Goal: Register for event/course: Sign up to attend an event or enroll in a course

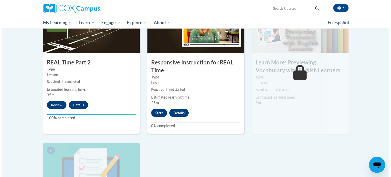
scroll to position [277, 0]
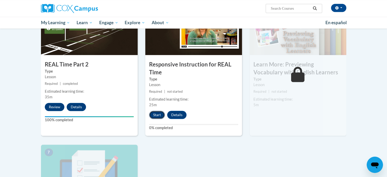
click at [157, 112] on button "Start" at bounding box center [157, 115] width 16 height 8
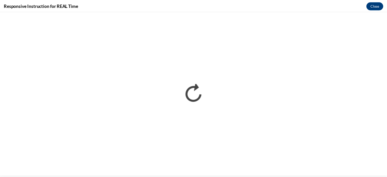
scroll to position [0, 0]
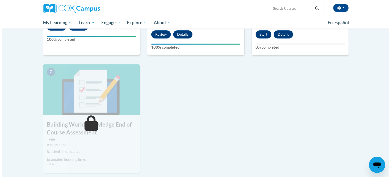
scroll to position [358, 0]
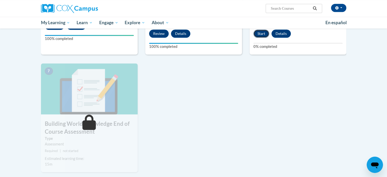
click at [261, 32] on button "Start" at bounding box center [262, 34] width 16 height 8
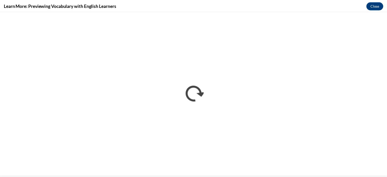
scroll to position [0, 0]
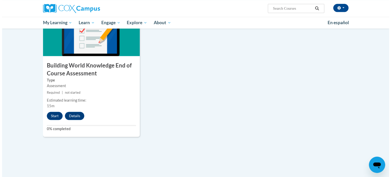
scroll to position [420, 0]
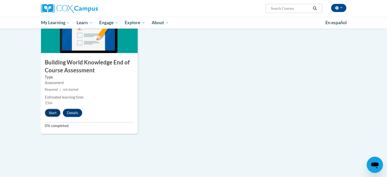
click at [51, 112] on button "Start" at bounding box center [53, 113] width 16 height 8
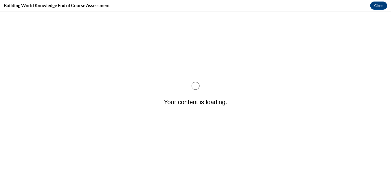
scroll to position [0, 0]
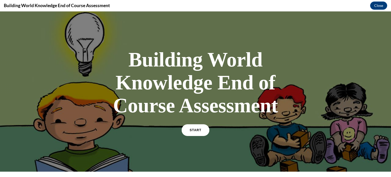
click at [197, 130] on span "START" at bounding box center [196, 130] width 12 height 4
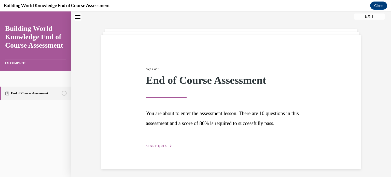
scroll to position [18, 0]
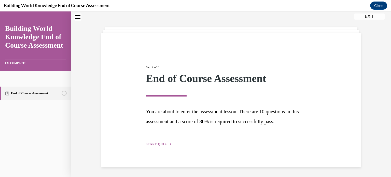
click at [160, 143] on span "START QUIZ" at bounding box center [156, 144] width 21 height 4
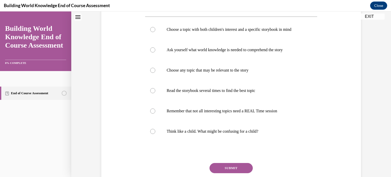
scroll to position [116, 0]
click at [151, 91] on div at bounding box center [152, 90] width 5 height 5
click at [151, 91] on input "Read the storybook several times to find the best topic" at bounding box center [152, 90] width 5 height 5
radio input "true"
click at [220, 165] on button "SUBMIT" at bounding box center [231, 168] width 43 height 10
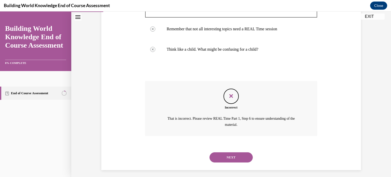
scroll to position [201, 0]
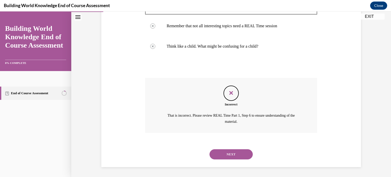
click at [226, 154] on button "NEXT" at bounding box center [231, 154] width 43 height 10
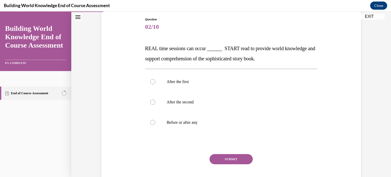
scroll to position [54, 0]
click at [153, 122] on div at bounding box center [152, 122] width 5 height 5
click at [153, 122] on input "Before or after any" at bounding box center [152, 122] width 5 height 5
radio input "true"
click at [225, 156] on button "SUBMIT" at bounding box center [231, 159] width 43 height 10
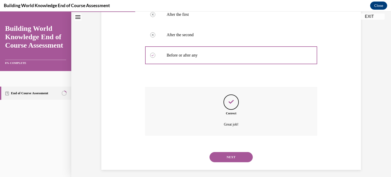
scroll to position [124, 0]
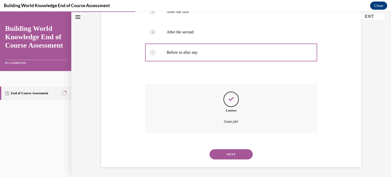
click at [229, 154] on button "NEXT" at bounding box center [231, 154] width 43 height 10
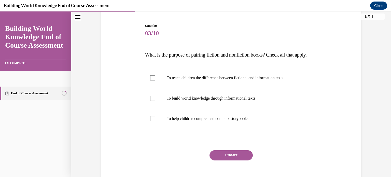
scroll to position [48, 0]
click at [153, 101] on div at bounding box center [152, 97] width 5 height 5
click at [153, 101] on input "To build world knowledge through informational texts" at bounding box center [152, 97] width 5 height 5
checkbox input "true"
click at [224, 160] on button "SUBMIT" at bounding box center [231, 155] width 43 height 10
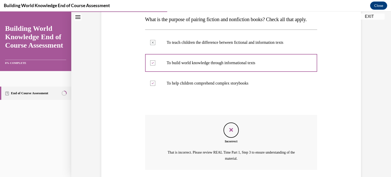
scroll to position [130, 0]
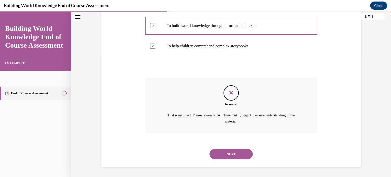
click at [227, 153] on button "NEXT" at bounding box center [231, 154] width 43 height 10
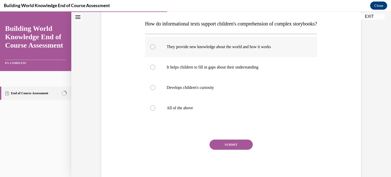
scroll to position [81, 0]
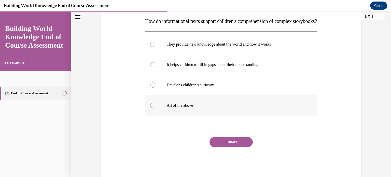
click at [150, 108] on div at bounding box center [152, 105] width 5 height 5
click at [150, 108] on input "All of the above" at bounding box center [152, 105] width 5 height 5
radio input "true"
click at [228, 147] on button "SUBMIT" at bounding box center [231, 142] width 43 height 10
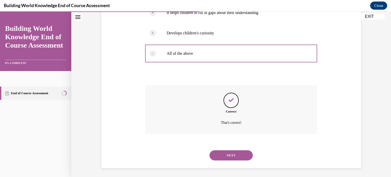
scroll to position [144, 0]
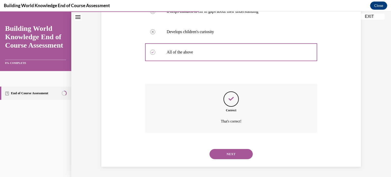
click at [228, 154] on button "NEXT" at bounding box center [231, 154] width 43 height 10
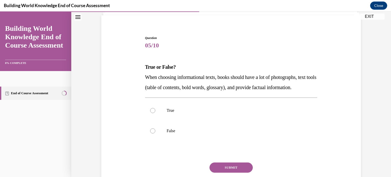
scroll to position [36, 0]
click at [152, 113] on div at bounding box center [152, 109] width 5 height 5
click at [152, 113] on input "True" at bounding box center [152, 109] width 5 height 5
radio input "true"
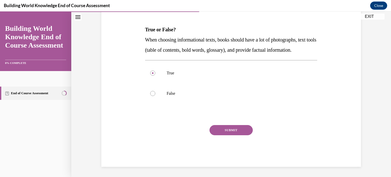
click at [230, 128] on button "SUBMIT" at bounding box center [231, 130] width 43 height 10
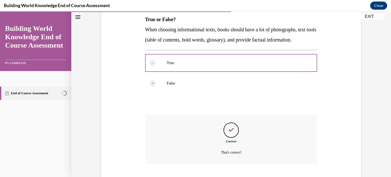
scroll to position [124, 0]
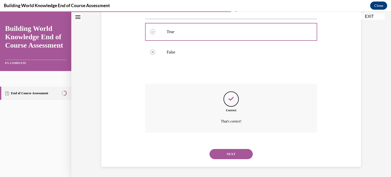
click at [227, 152] on button "NEXT" at bounding box center [231, 154] width 43 height 10
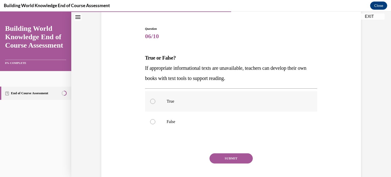
scroll to position [48, 0]
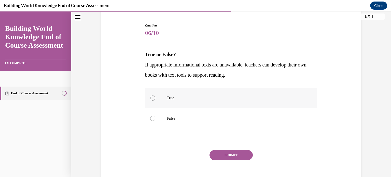
click at [150, 98] on div at bounding box center [152, 97] width 5 height 5
click at [150, 98] on input "True" at bounding box center [152, 97] width 5 height 5
radio input "true"
click at [227, 154] on button "SUBMIT" at bounding box center [231, 155] width 43 height 10
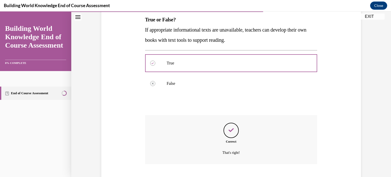
scroll to position [114, 0]
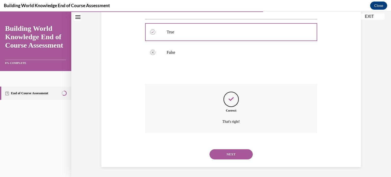
click at [227, 154] on button "NEXT" at bounding box center [231, 154] width 43 height 10
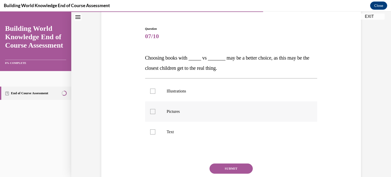
scroll to position [50, 0]
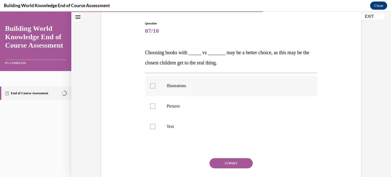
click at [179, 88] on p "Illustrations" at bounding box center [236, 85] width 138 height 5
click at [155, 88] on input "Illustrations" at bounding box center [152, 85] width 5 height 5
checkbox input "true"
click at [221, 162] on button "SUBMIT" at bounding box center [231, 163] width 43 height 10
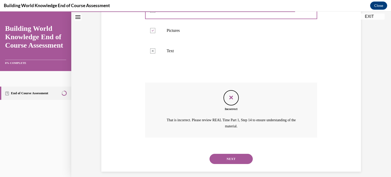
scroll to position [130, 0]
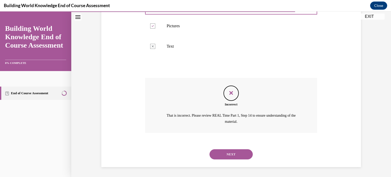
click at [219, 149] on button "NEXT" at bounding box center [231, 154] width 43 height 10
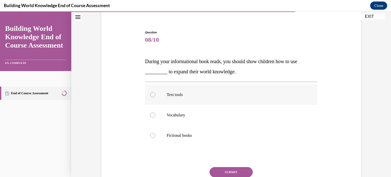
scroll to position [42, 0]
click at [209, 116] on p "Vocabulary" at bounding box center [236, 114] width 138 height 5
click at [155, 116] on input "Vocabulary" at bounding box center [152, 114] width 5 height 5
radio input "true"
click at [222, 167] on button "SUBMIT" at bounding box center [231, 171] width 43 height 10
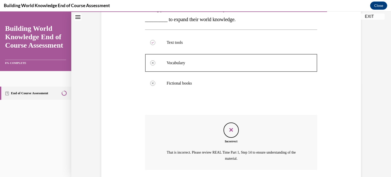
scroll to position [130, 0]
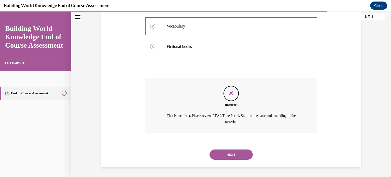
click at [235, 149] on button "NEXT" at bounding box center [231, 154] width 43 height 10
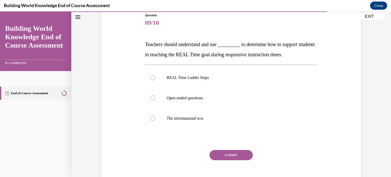
scroll to position [60, 0]
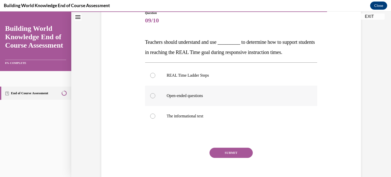
click at [226, 89] on label "Open-ended questions" at bounding box center [231, 96] width 172 height 20
click at [155, 93] on input "Open-ended questions" at bounding box center [152, 95] width 5 height 5
radio input "true"
click at [226, 149] on button "SUBMIT" at bounding box center [231, 153] width 43 height 10
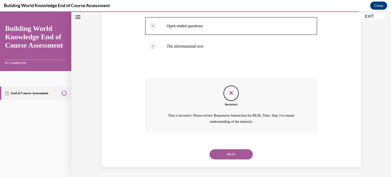
scroll to position [118, 0]
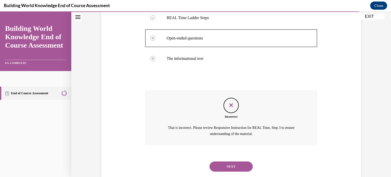
click at [225, 165] on button "NEXT" at bounding box center [231, 166] width 43 height 10
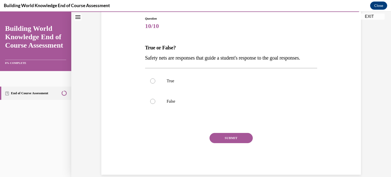
scroll to position [57, 0]
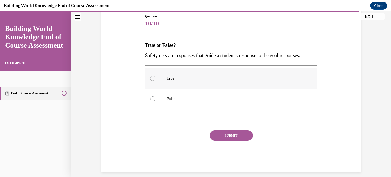
click at [225, 85] on label "True" at bounding box center [231, 78] width 172 height 20
click at [155, 81] on input "True" at bounding box center [152, 78] width 5 height 5
radio input "true"
click at [235, 141] on button "SUBMIT" at bounding box center [231, 135] width 43 height 10
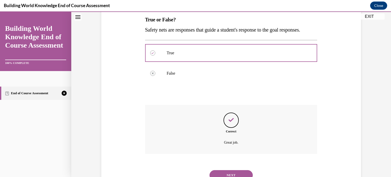
scroll to position [114, 0]
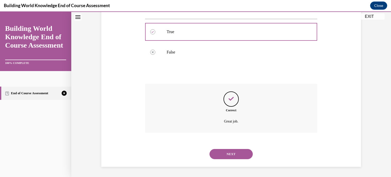
click at [232, 150] on button "NEXT" at bounding box center [231, 154] width 43 height 10
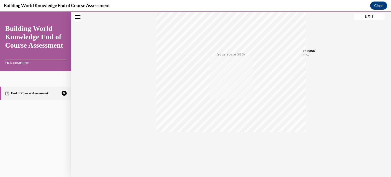
scroll to position [95, 0]
click at [227, 146] on icon "button" at bounding box center [231, 146] width 18 height 6
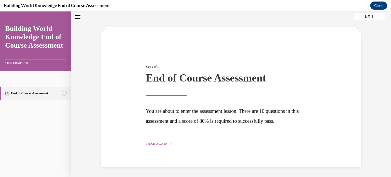
scroll to position [18, 0]
click at [158, 144] on span "TAKE AGAIN" at bounding box center [157, 144] width 22 height 4
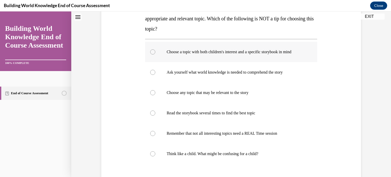
scroll to position [98, 0]
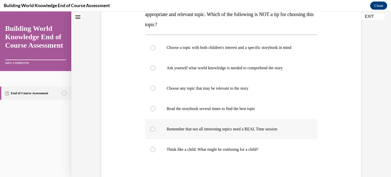
click at [196, 133] on label "Remember that not all interesting topics need a REAL Time session" at bounding box center [231, 129] width 172 height 20
click at [155, 132] on input "Remember that not all interesting topics need a REAL Time session" at bounding box center [152, 129] width 5 height 5
radio input "true"
click at [221, 111] on label "Read the storybook several times to find the best topic" at bounding box center [231, 109] width 172 height 20
click at [155, 111] on input "Read the storybook several times to find the best topic" at bounding box center [152, 108] width 5 height 5
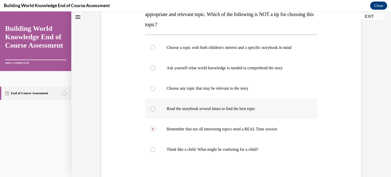
radio input "true"
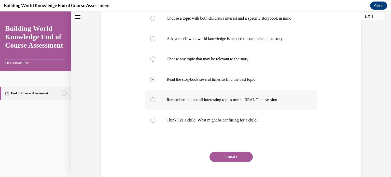
scroll to position [128, 0]
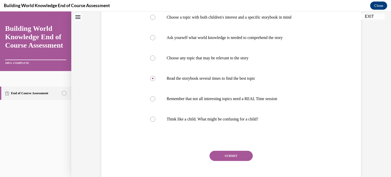
click at [231, 152] on button "SUBMIT" at bounding box center [231, 156] width 43 height 10
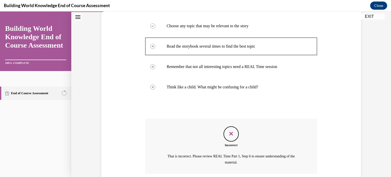
scroll to position [201, 0]
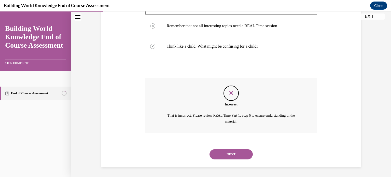
click at [226, 154] on button "NEXT" at bounding box center [231, 154] width 43 height 10
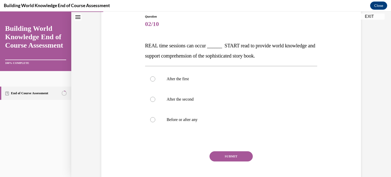
scroll to position [57, 0]
click at [184, 85] on label "After the first" at bounding box center [231, 79] width 172 height 20
click at [155, 81] on input "After the first" at bounding box center [152, 78] width 5 height 5
radio input "true"
click at [221, 157] on button "SUBMIT" at bounding box center [231, 156] width 43 height 10
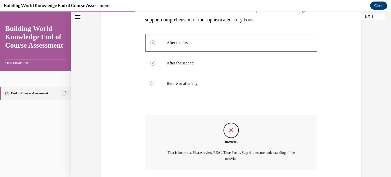
scroll to position [130, 0]
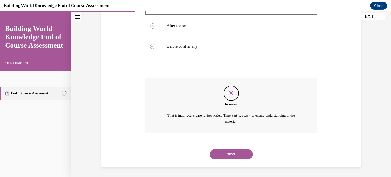
click at [76, 16] on icon "Close navigation menu" at bounding box center [77, 17] width 5 height 4
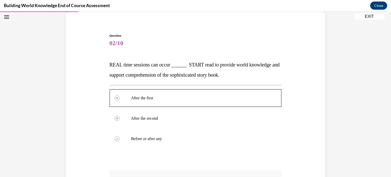
scroll to position [35, 0]
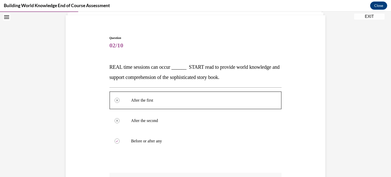
click at [10, 17] on button "Open navigation menu" at bounding box center [6, 16] width 7 height 7
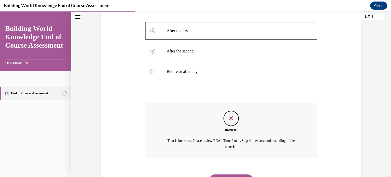
scroll to position [109, 0]
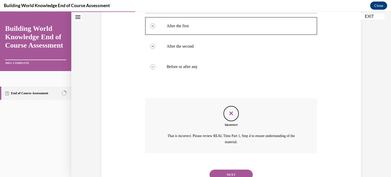
click at [225, 171] on button "NEXT" at bounding box center [231, 175] width 43 height 10
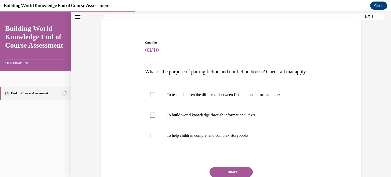
scroll to position [31, 0]
click at [211, 97] on p "To teach children the difference between fictional and information texts" at bounding box center [236, 94] width 138 height 5
click at [155, 97] on input "To teach children the difference between fictional and information texts" at bounding box center [152, 94] width 5 height 5
checkbox input "true"
click at [214, 120] on label "To build world knowledge through informational texts" at bounding box center [231, 115] width 172 height 20
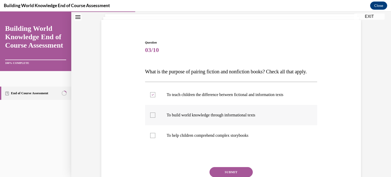
click at [155, 118] on input "To build world knowledge through informational texts" at bounding box center [152, 115] width 5 height 5
checkbox input "true"
click at [217, 140] on label "To help children comprehend complex storybooks" at bounding box center [231, 135] width 172 height 20
click at [155, 138] on input "To help children comprehend complex storybooks" at bounding box center [152, 135] width 5 height 5
checkbox input "true"
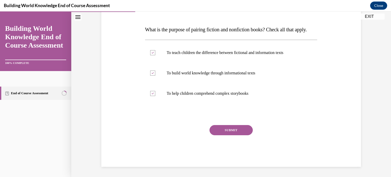
click at [222, 135] on button "SUBMIT" at bounding box center [231, 130] width 43 height 10
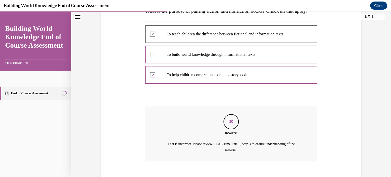
scroll to position [130, 0]
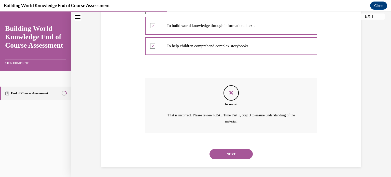
click at [236, 155] on button "NEXT" at bounding box center [231, 154] width 43 height 10
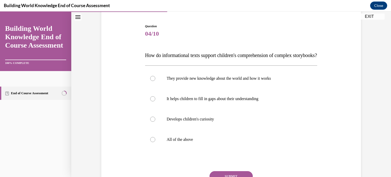
scroll to position [47, 0]
click at [188, 144] on label "All of the above" at bounding box center [231, 139] width 172 height 20
click at [155, 142] on input "All of the above" at bounding box center [152, 139] width 5 height 5
radio input "true"
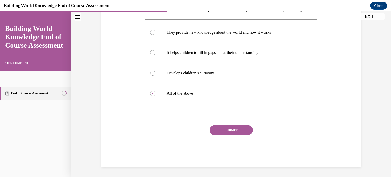
click at [212, 135] on div "SUBMIT" at bounding box center [231, 137] width 172 height 25
click at [213, 134] on button "SUBMIT" at bounding box center [231, 130] width 43 height 10
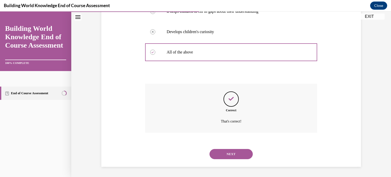
scroll to position [143, 0]
click at [222, 151] on button "NEXT" at bounding box center [231, 154] width 43 height 10
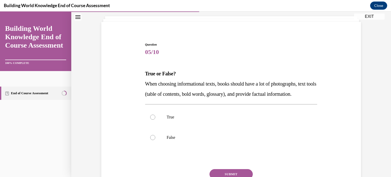
scroll to position [30, 0]
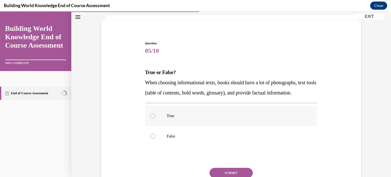
click at [200, 120] on label "True" at bounding box center [231, 116] width 172 height 20
click at [155, 118] on input "True" at bounding box center [152, 115] width 5 height 5
radio input "true"
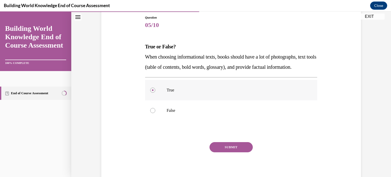
scroll to position [59, 0]
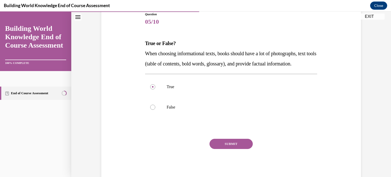
click at [217, 149] on button "SUBMIT" at bounding box center [231, 144] width 43 height 10
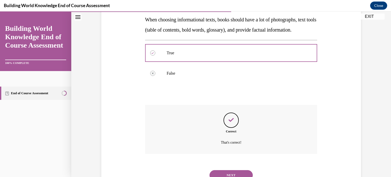
scroll to position [124, 0]
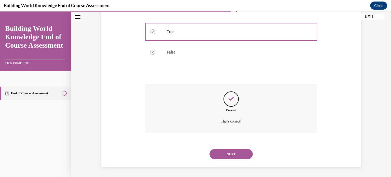
click at [221, 153] on button "NEXT" at bounding box center [231, 154] width 43 height 10
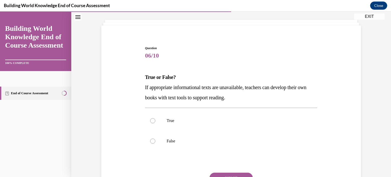
scroll to position [25, 0]
click at [179, 138] on p "False" at bounding box center [236, 140] width 138 height 5
click at [155, 138] on input "False" at bounding box center [152, 140] width 5 height 5
radio input "true"
click at [180, 130] on label "True" at bounding box center [231, 120] width 172 height 20
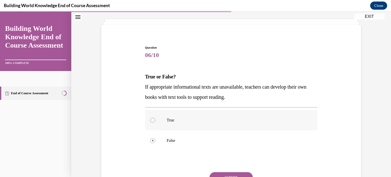
click at [155, 123] on input "True" at bounding box center [152, 120] width 5 height 5
radio input "true"
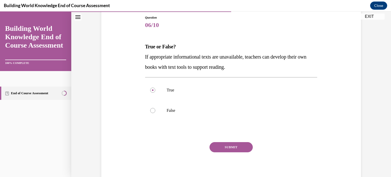
click at [212, 143] on button "SUBMIT" at bounding box center [231, 147] width 43 height 10
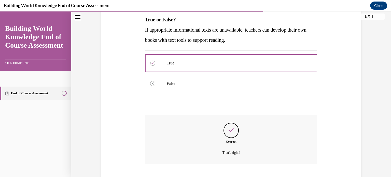
scroll to position [114, 0]
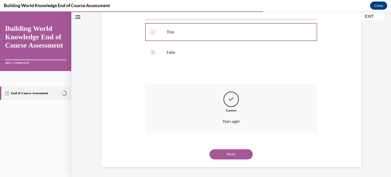
click at [231, 153] on button "NEXT" at bounding box center [231, 154] width 43 height 10
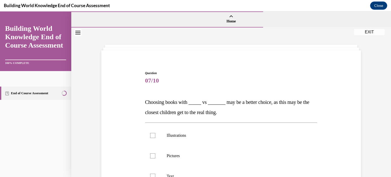
scroll to position [33, 0]
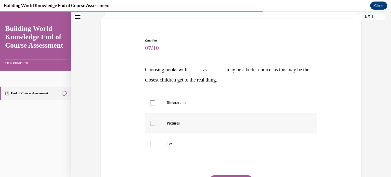
click at [180, 124] on p "Pictures" at bounding box center [236, 123] width 138 height 5
click at [155, 124] on input "Pictures" at bounding box center [152, 123] width 5 height 5
checkbox input "true"
click at [186, 111] on label "Illustrations" at bounding box center [231, 103] width 172 height 20
click at [155, 105] on input "Illustrations" at bounding box center [152, 102] width 5 height 5
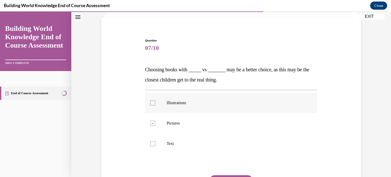
checkbox input "true"
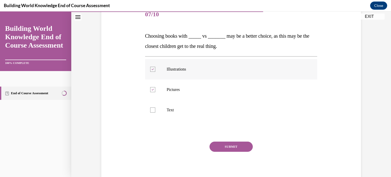
scroll to position [67, 0]
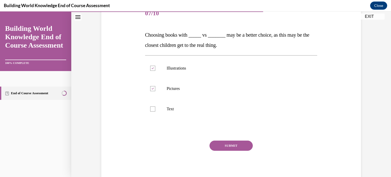
click at [217, 141] on button "SUBMIT" at bounding box center [231, 146] width 43 height 10
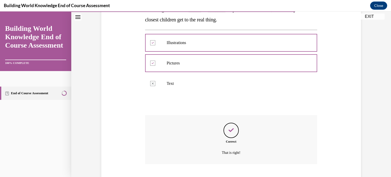
scroll to position [124, 0]
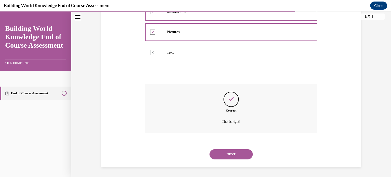
click at [220, 152] on button "NEXT" at bounding box center [231, 154] width 43 height 10
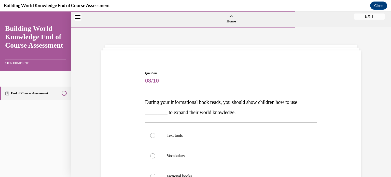
scroll to position [55, 0]
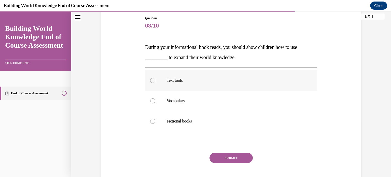
click at [221, 83] on p "Text tools" at bounding box center [236, 80] width 138 height 5
click at [155, 83] on input "Text tools" at bounding box center [152, 80] width 5 height 5
radio input "true"
click at [189, 102] on p "Vocabulary" at bounding box center [236, 100] width 138 height 5
click at [155, 102] on input "Vocabulary" at bounding box center [152, 100] width 5 height 5
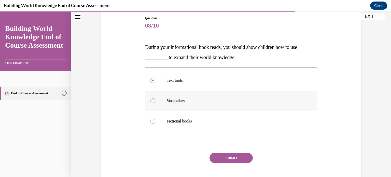
radio input "true"
click at [216, 159] on button "SUBMIT" at bounding box center [231, 158] width 43 height 10
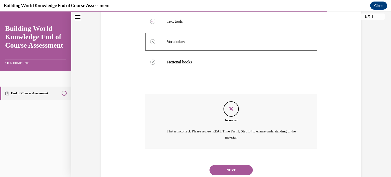
scroll to position [130, 0]
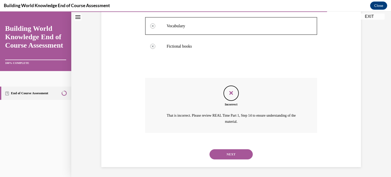
click at [216, 159] on div "NEXT" at bounding box center [231, 154] width 172 height 20
click at [217, 155] on button "NEXT" at bounding box center [231, 154] width 43 height 10
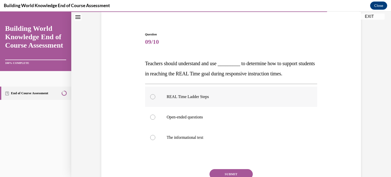
scroll to position [41, 0]
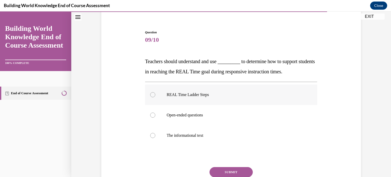
click at [202, 99] on label "REAL Time Ladder Steps" at bounding box center [231, 95] width 172 height 20
click at [155, 97] on input "REAL Time Ladder Steps" at bounding box center [152, 94] width 5 height 5
radio input "true"
click at [218, 170] on button "SUBMIT" at bounding box center [231, 172] width 43 height 10
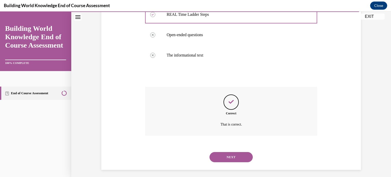
scroll to position [124, 0]
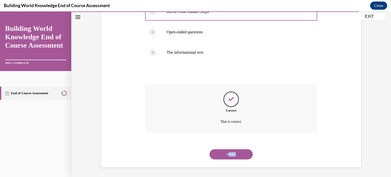
drag, startPoint x: 227, startPoint y: 161, endPoint x: 227, endPoint y: 157, distance: 4.1
click at [227, 157] on div "NEXT" at bounding box center [231, 154] width 172 height 20
click at [227, 157] on button "NEXT" at bounding box center [231, 154] width 43 height 10
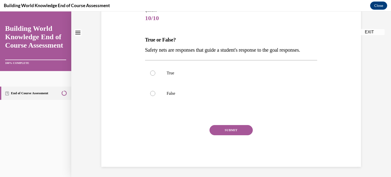
scroll to position [0, 0]
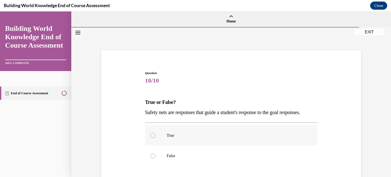
click at [200, 137] on label "True" at bounding box center [231, 135] width 172 height 20
click at [155, 137] on input "True" at bounding box center [152, 135] width 5 height 5
radio input "true"
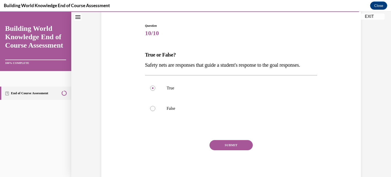
click at [223, 150] on button "SUBMIT" at bounding box center [231, 145] width 43 height 10
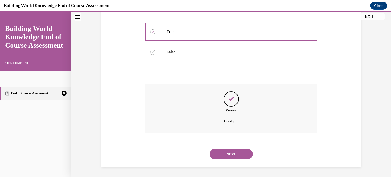
scroll to position [114, 0]
click at [227, 152] on button "NEXT" at bounding box center [231, 154] width 43 height 10
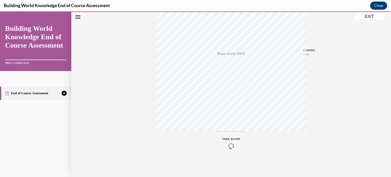
scroll to position [80, 0]
click at [227, 153] on span "TAKE AGAIN" at bounding box center [231, 153] width 18 height 3
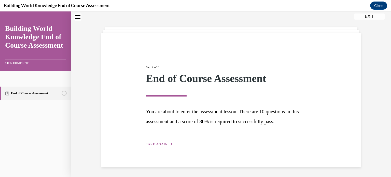
click at [162, 140] on div "Step 1 of 1 End of Course Assessment You are about to enter the assessment less…" at bounding box center [231, 100] width 178 height 94
click at [163, 144] on span "TAKE AGAIN" at bounding box center [157, 144] width 22 height 4
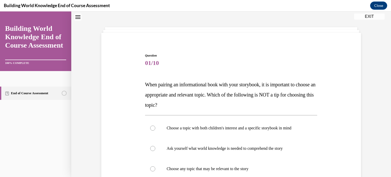
scroll to position [38, 0]
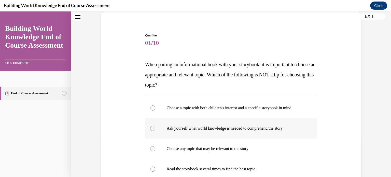
click at [205, 120] on label "Ask yourself what world knowledge is needed to comprehend the story" at bounding box center [231, 128] width 172 height 20
click at [155, 126] on input "Ask yourself what world knowledge is needed to comprehend the story" at bounding box center [152, 128] width 5 height 5
radio input "true"
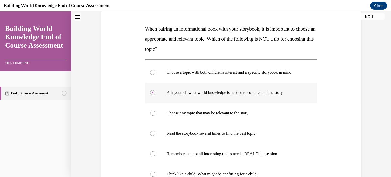
click at [205, 120] on label "Choose any topic that may be relevant to the story" at bounding box center [231, 113] width 172 height 20
click at [155, 116] on input "Choose any topic that may be relevant to the story" at bounding box center [152, 113] width 5 height 5
radio input "true"
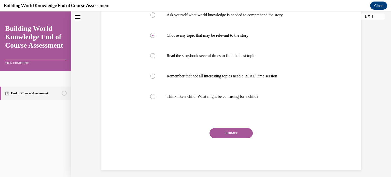
click at [219, 130] on button "SUBMIT" at bounding box center [231, 133] width 43 height 10
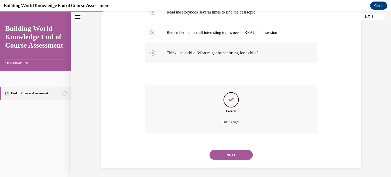
scroll to position [195, 0]
drag, startPoint x: 222, startPoint y: 147, endPoint x: 222, endPoint y: 152, distance: 5.1
click at [222, 152] on div "NEXT" at bounding box center [231, 154] width 172 height 20
click at [222, 152] on button "NEXT" at bounding box center [231, 154] width 43 height 10
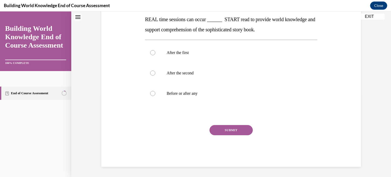
scroll to position [0, 0]
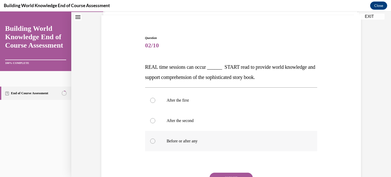
click at [194, 139] on p "Before or after any" at bounding box center [236, 141] width 138 height 5
click at [155, 139] on input "Before or after any" at bounding box center [152, 141] width 5 height 5
radio input "true"
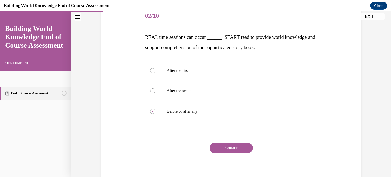
click at [220, 152] on button "SUBMIT" at bounding box center [231, 148] width 43 height 10
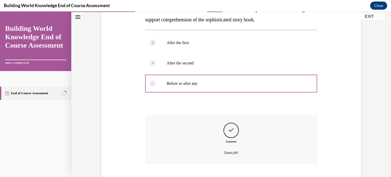
scroll to position [124, 0]
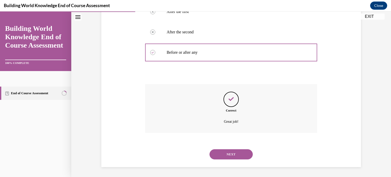
click at [216, 150] on button "NEXT" at bounding box center [231, 154] width 43 height 10
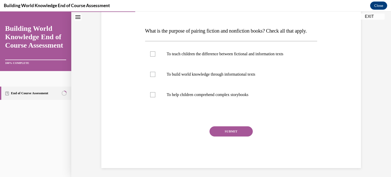
scroll to position [72, 0]
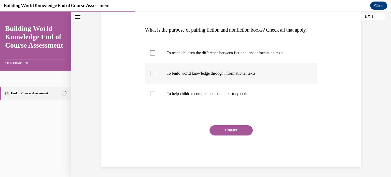
click at [224, 76] on p "To build world knowledge through informational texts" at bounding box center [236, 73] width 138 height 5
click at [155, 76] on input "To build world knowledge through informational texts" at bounding box center [152, 73] width 5 height 5
checkbox input "true"
click at [190, 99] on label "To help children comprehend complex storybooks" at bounding box center [231, 94] width 172 height 20
click at [155, 96] on input "To help children comprehend complex storybooks" at bounding box center [152, 93] width 5 height 5
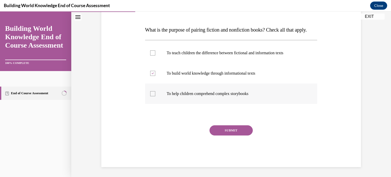
checkbox input "true"
click at [194, 58] on label "To teach children the difference between fictional and information texts" at bounding box center [231, 53] width 172 height 20
click at [155, 56] on input "To teach children the difference between fictional and information texts" at bounding box center [152, 52] width 5 height 5
checkbox input "true"
click at [192, 104] on label "To help children comprehend complex storybooks" at bounding box center [231, 94] width 172 height 20
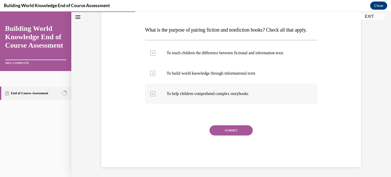
click at [155, 96] on input "To help children comprehend complex storybooks" at bounding box center [152, 93] width 5 height 5
checkbox input "false"
click at [221, 135] on button "SUBMIT" at bounding box center [231, 130] width 43 height 10
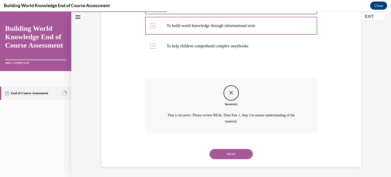
scroll to position [130, 0]
click at [223, 152] on button "NEXT" at bounding box center [231, 154] width 43 height 10
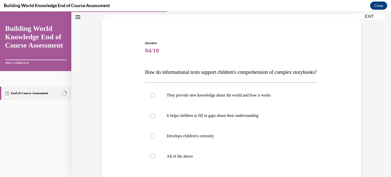
scroll to position [32, 0]
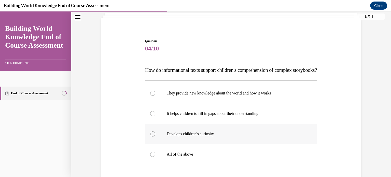
click at [189, 144] on label "Develops children's curiosity" at bounding box center [231, 134] width 172 height 20
click at [155, 136] on input "Develops children's curiosity" at bounding box center [152, 133] width 5 height 5
radio input "true"
click at [188, 157] on p "All of the above" at bounding box center [236, 154] width 138 height 5
click at [155, 157] on input "All of the above" at bounding box center [152, 154] width 5 height 5
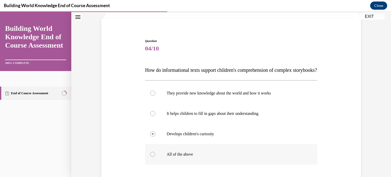
radio input "true"
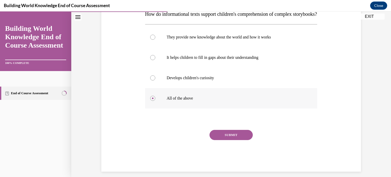
scroll to position [89, 0]
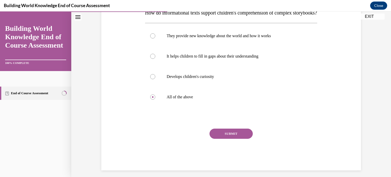
click at [230, 149] on div "SUBMIT" at bounding box center [231, 141] width 172 height 25
click at [230, 139] on button "SUBMIT" at bounding box center [231, 134] width 43 height 10
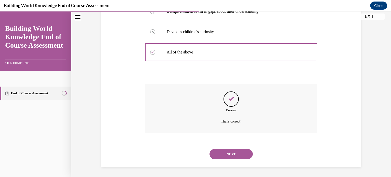
scroll to position [144, 0]
click at [222, 154] on button "NEXT" at bounding box center [231, 154] width 43 height 10
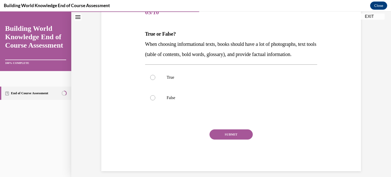
scroll to position [69, 0]
click at [203, 81] on label "True" at bounding box center [231, 77] width 172 height 20
click at [155, 79] on input "True" at bounding box center [152, 76] width 5 height 5
radio input "true"
click at [213, 138] on div "Question 05/10 True or False? When choosing informational texts, books should h…" at bounding box center [231, 86] width 172 height 169
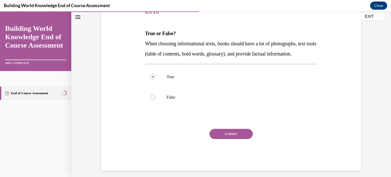
click at [213, 138] on div "Question 05/10 True or False? When choosing informational texts, books should h…" at bounding box center [231, 86] width 172 height 169
click at [213, 139] on button "SUBMIT" at bounding box center [231, 134] width 43 height 10
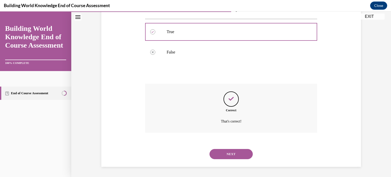
scroll to position [124, 0]
click at [235, 156] on button "NEXT" at bounding box center [231, 154] width 43 height 10
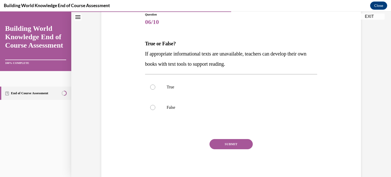
scroll to position [61, 0]
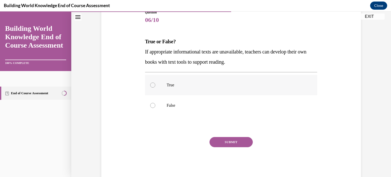
click at [204, 86] on p "True" at bounding box center [236, 85] width 138 height 5
click at [155, 86] on input "True" at bounding box center [152, 85] width 5 height 5
radio input "true"
click at [213, 139] on button "SUBMIT" at bounding box center [231, 142] width 43 height 10
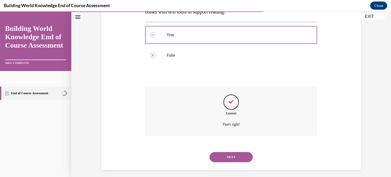
scroll to position [114, 0]
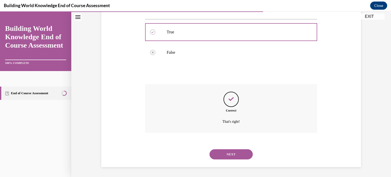
click at [227, 153] on button "NEXT" at bounding box center [231, 154] width 43 height 10
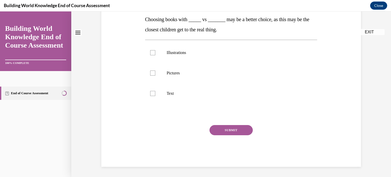
scroll to position [0, 0]
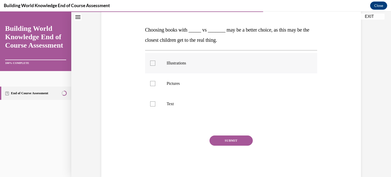
click at [220, 77] on ul "Illustrations Pictures Text" at bounding box center [231, 83] width 172 height 61
click at [222, 64] on p "Illustrations" at bounding box center [236, 62] width 138 height 5
click at [155, 64] on input "Illustrations" at bounding box center [152, 62] width 5 height 5
checkbox input "true"
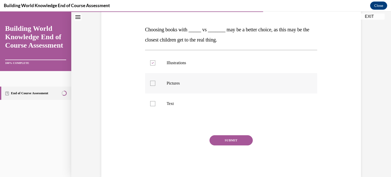
click at [224, 88] on label "Pictures" at bounding box center [231, 83] width 172 height 20
click at [155, 86] on input "Pictures" at bounding box center [152, 83] width 5 height 5
checkbox input "true"
drag, startPoint x: 236, startPoint y: 149, endPoint x: 237, endPoint y: 140, distance: 9.2
click at [237, 140] on div "SUBMIT" at bounding box center [231, 147] width 172 height 25
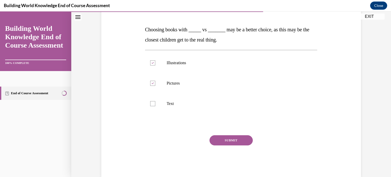
click at [237, 140] on button "SUBMIT" at bounding box center [231, 140] width 43 height 10
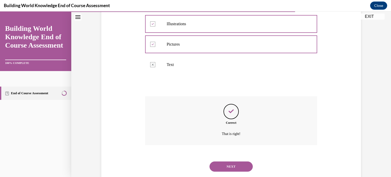
scroll to position [124, 0]
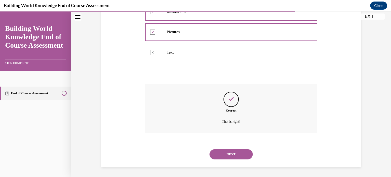
click at [236, 152] on button "NEXT" at bounding box center [231, 154] width 43 height 10
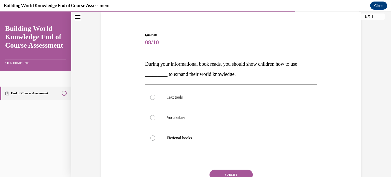
scroll to position [39, 0]
click at [216, 121] on label "Vocabulary" at bounding box center [231, 117] width 172 height 20
click at [155, 120] on input "Vocabulary" at bounding box center [152, 117] width 5 height 5
radio input "true"
click at [222, 170] on button "SUBMIT" at bounding box center [231, 174] width 43 height 10
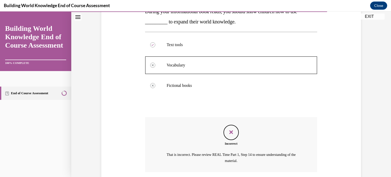
scroll to position [126, 0]
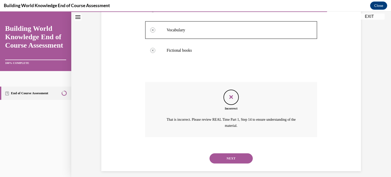
click at [229, 160] on button "NEXT" at bounding box center [231, 158] width 43 height 10
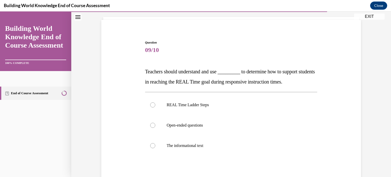
scroll to position [31, 0]
click at [213, 105] on p "REAL Time Ladder Steps" at bounding box center [236, 104] width 138 height 5
click at [155, 105] on input "REAL Time Ladder Steps" at bounding box center [152, 104] width 5 height 5
radio input "true"
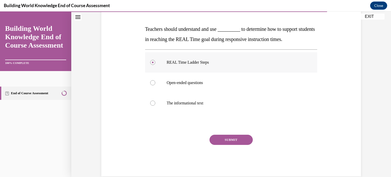
scroll to position [74, 0]
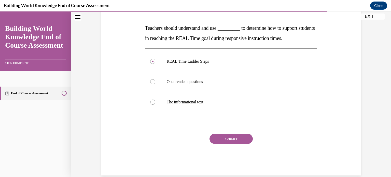
drag, startPoint x: 219, startPoint y: 132, endPoint x: 218, endPoint y: 136, distance: 4.6
click at [218, 136] on div "Question 09/10 Teachers should understand and use _________ to determine how to…" at bounding box center [231, 86] width 172 height 179
click at [218, 136] on button "SUBMIT" at bounding box center [231, 139] width 43 height 10
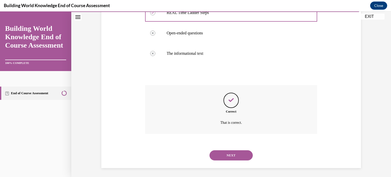
scroll to position [124, 0]
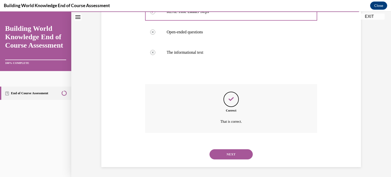
click at [224, 150] on button "NEXT" at bounding box center [231, 154] width 43 height 10
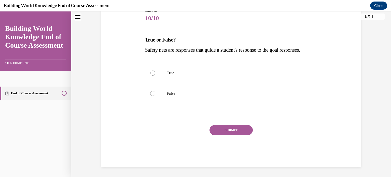
scroll to position [0, 0]
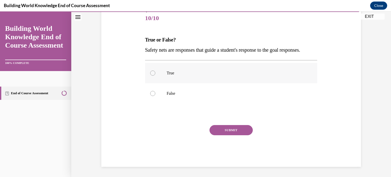
click at [218, 77] on label "True" at bounding box center [231, 73] width 172 height 20
click at [155, 76] on input "True" at bounding box center [152, 73] width 5 height 5
radio input "true"
click at [223, 130] on button "SUBMIT" at bounding box center [231, 130] width 43 height 10
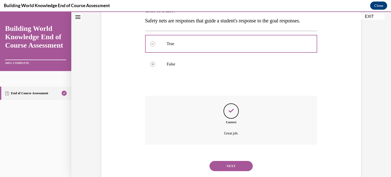
scroll to position [114, 0]
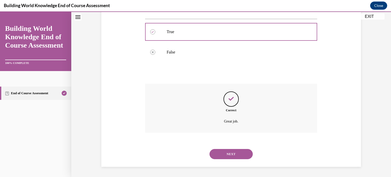
click at [223, 154] on button "NEXT" at bounding box center [231, 154] width 43 height 10
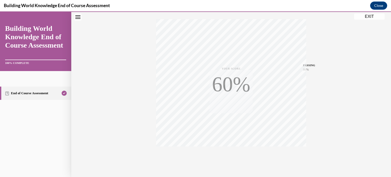
scroll to position [95, 0]
click at [370, 16] on button "EXIT" at bounding box center [369, 16] width 31 height 6
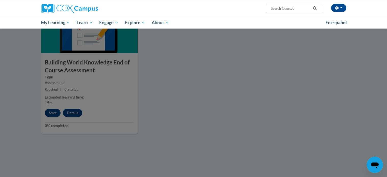
click at [192, 98] on div at bounding box center [193, 88] width 387 height 177
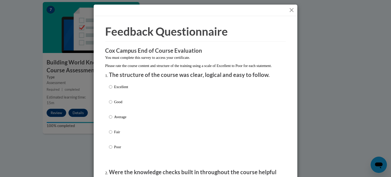
click at [124, 90] on p "Excellent" at bounding box center [121, 87] width 14 height 6
click at [112, 90] on input "Excellent" at bounding box center [110, 87] width 3 height 6
radio input "true"
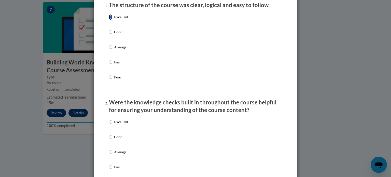
scroll to position [71, 0]
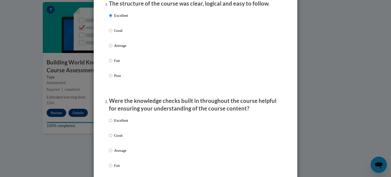
click at [111, 130] on label "Excellent" at bounding box center [118, 125] width 19 height 14
click at [111, 123] on input "Excellent" at bounding box center [110, 121] width 3 height 6
radio input "true"
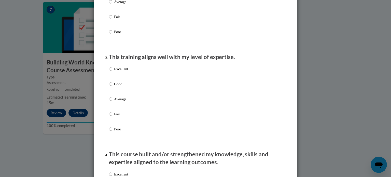
scroll to position [221, 0]
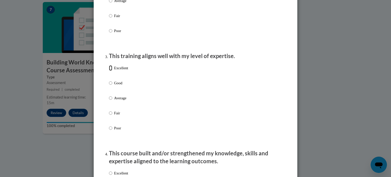
click at [110, 71] on input "Excellent" at bounding box center [110, 68] width 3 height 6
radio input "true"
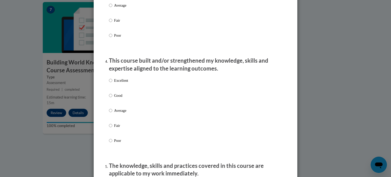
click at [115, 83] on p "Excellent" at bounding box center [121, 81] width 14 height 6
click at [112, 83] on input "Excellent" at bounding box center [110, 81] width 3 height 6
radio input "true"
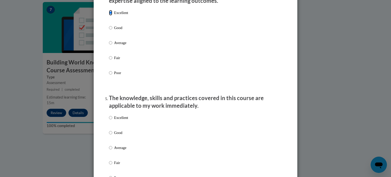
scroll to position [383, 0]
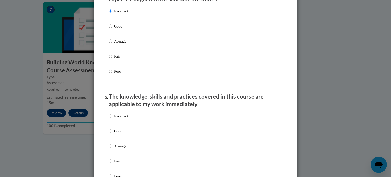
click at [115, 126] on label "Excellent" at bounding box center [118, 120] width 19 height 14
click at [112, 119] on input "Excellent" at bounding box center [110, 116] width 3 height 6
radio input "true"
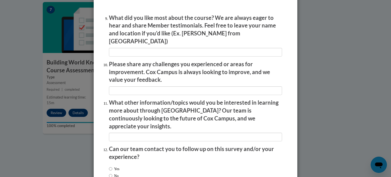
scroll to position [877, 0]
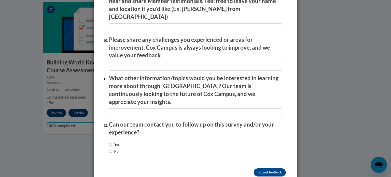
click at [115, 142] on label "Yes" at bounding box center [114, 145] width 10 height 6
click at [112, 142] on input "Yes" at bounding box center [110, 145] width 3 height 6
radio input "true"
click at [257, 168] on input "Submit feedback" at bounding box center [270, 172] width 32 height 8
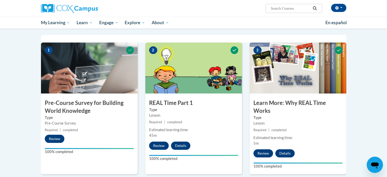
scroll to position [0, 0]
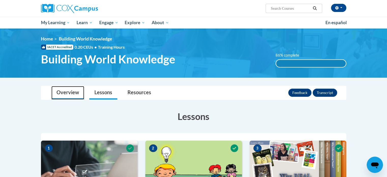
click at [79, 91] on link "Overview" at bounding box center [67, 92] width 33 height 13
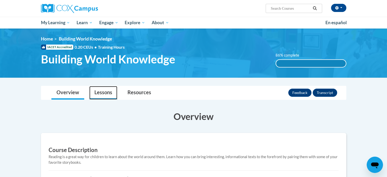
click at [103, 97] on link "Lessons" at bounding box center [103, 92] width 28 height 13
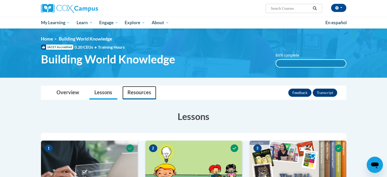
click at [136, 89] on link "Resources" at bounding box center [139, 92] width 34 height 13
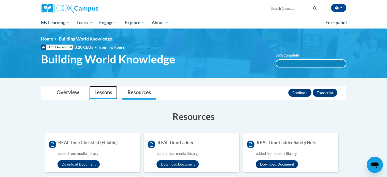
click at [107, 92] on link "Lessons" at bounding box center [103, 92] width 28 height 13
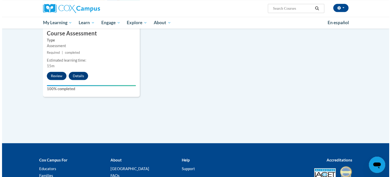
scroll to position [451, 0]
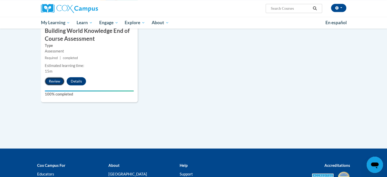
click at [58, 80] on button "Review" at bounding box center [55, 81] width 20 height 8
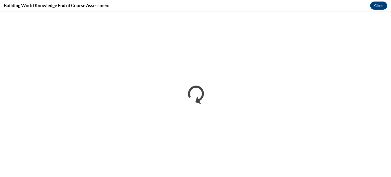
scroll to position [0, 0]
click at [378, 5] on button "Close" at bounding box center [378, 6] width 17 height 8
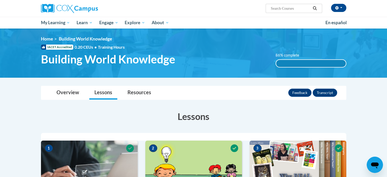
click at [284, 63] on div "86% complete" at bounding box center [311, 63] width 70 height 7
drag, startPoint x: 284, startPoint y: 63, endPoint x: 84, endPoint y: 113, distance: 206.2
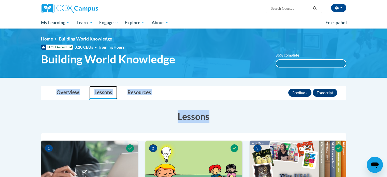
click at [114, 93] on link "Lessons" at bounding box center [103, 92] width 28 height 13
click at [97, 86] on div at bounding box center [193, 86] width 321 height 0
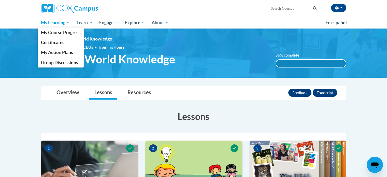
click at [53, 22] on span "My Learning" at bounding box center [55, 23] width 29 height 6
click at [56, 30] on span "My Course Progress" at bounding box center [61, 32] width 40 height 5
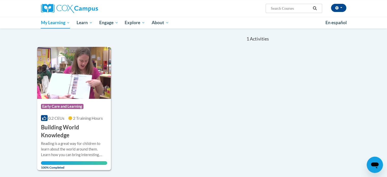
scroll to position [47, 0]
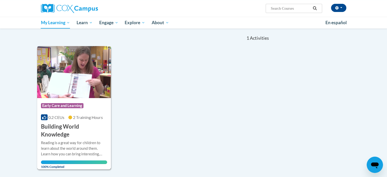
click at [60, 137] on h3 "Building World Knowledge" at bounding box center [74, 131] width 66 height 16
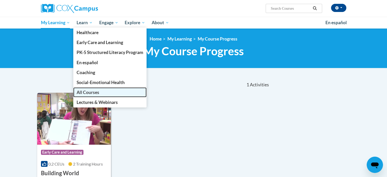
click at [92, 94] on span "All Courses" at bounding box center [88, 92] width 23 height 5
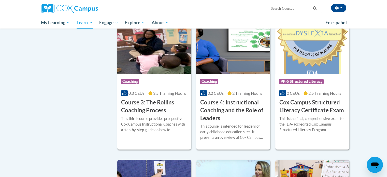
scroll to position [358, 0]
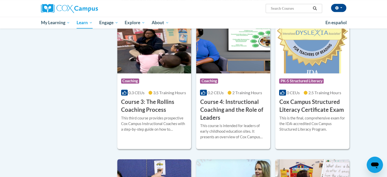
click at [286, 7] on input "Search..." at bounding box center [290, 8] width 41 height 6
type input "talk with me"
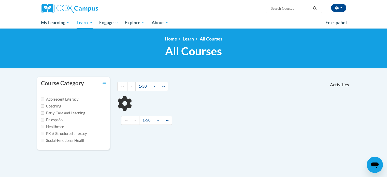
type input "talk with me"
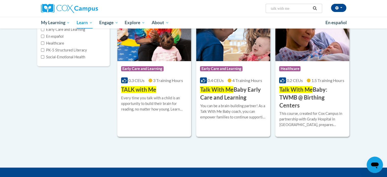
scroll to position [88, 0]
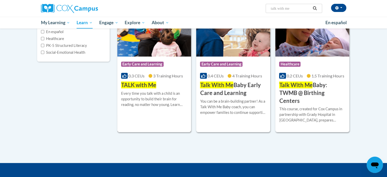
click at [144, 85] on span "TALK with Me" at bounding box center [138, 84] width 35 height 7
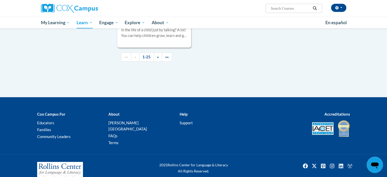
scroll to position [1263, 0]
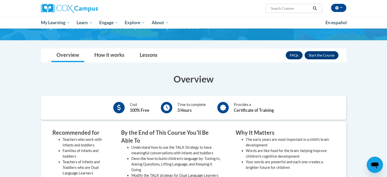
scroll to position [40, 0]
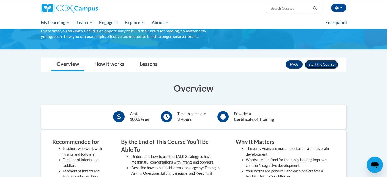
click at [320, 64] on button "Enroll" at bounding box center [322, 64] width 34 height 8
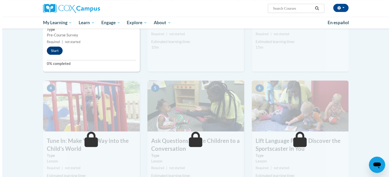
scroll to position [177, 0]
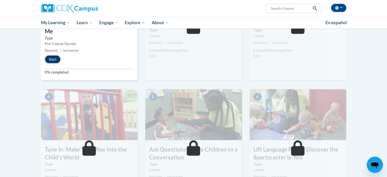
click at [49, 57] on button "Start" at bounding box center [53, 59] width 16 height 8
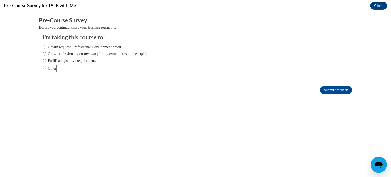
scroll to position [0, 0]
click at [115, 48] on label "Obtain required Professional Development credit." at bounding box center [82, 47] width 79 height 6
click at [46, 48] on input "Obtain required Professional Development credit." at bounding box center [44, 47] width 3 height 6
radio input "true"
click at [335, 90] on input "Submit feedback" at bounding box center [336, 90] width 32 height 8
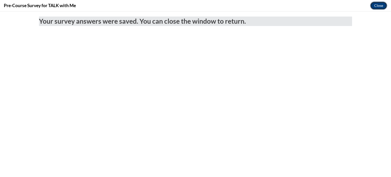
click at [379, 4] on button "Close" at bounding box center [378, 6] width 17 height 8
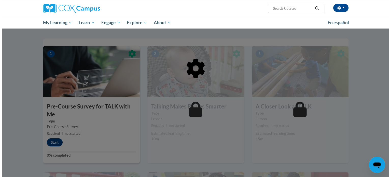
scroll to position [94, 0]
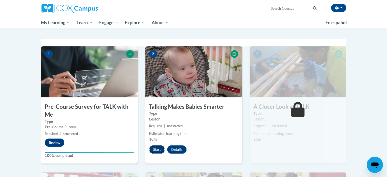
click at [155, 149] on button "Start" at bounding box center [157, 149] width 16 height 8
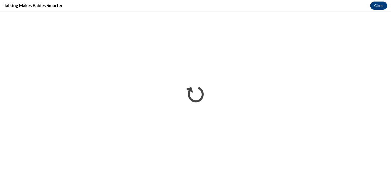
scroll to position [0, 0]
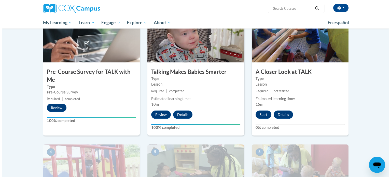
scroll to position [130, 0]
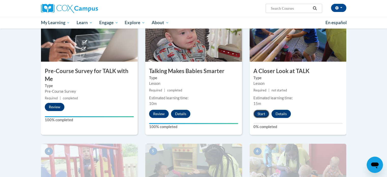
click at [260, 114] on button "Start" at bounding box center [262, 114] width 16 height 8
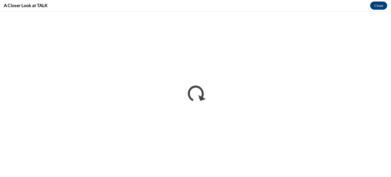
scroll to position [0, 0]
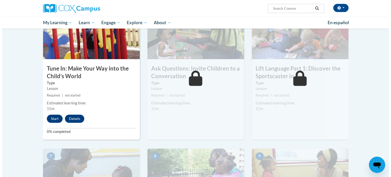
scroll to position [267, 0]
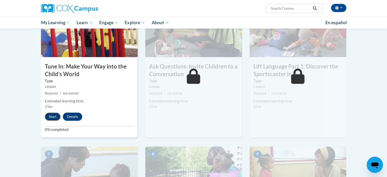
click at [53, 116] on button "Start" at bounding box center [53, 117] width 16 height 8
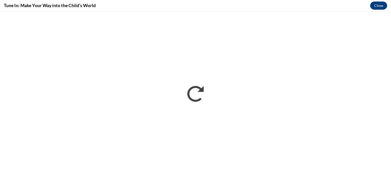
scroll to position [0, 0]
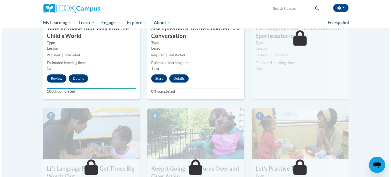
scroll to position [305, 0]
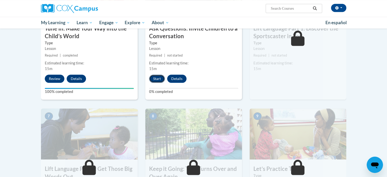
click at [156, 77] on button "Start" at bounding box center [157, 79] width 16 height 8
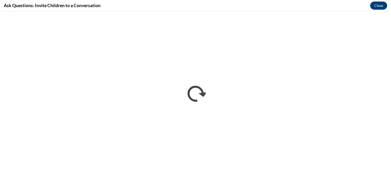
scroll to position [0, 0]
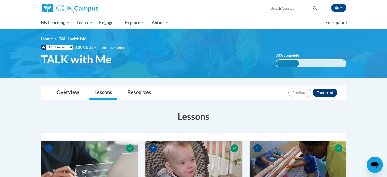
click at [222, 66] on div "<en>Home</en><fr>Accueil</fr><de>Zuhause</de><it>Casa</it><es>Casa</es><pt>Casa…" at bounding box center [193, 53] width 321 height 34
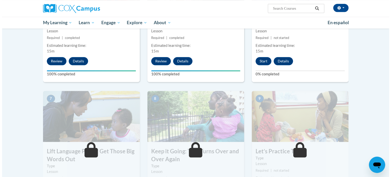
scroll to position [323, 0]
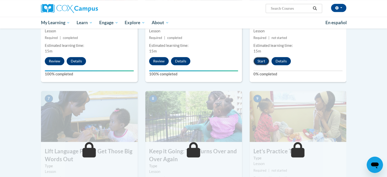
click at [259, 61] on button "Start" at bounding box center [262, 61] width 16 height 8
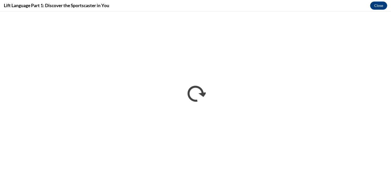
scroll to position [0, 0]
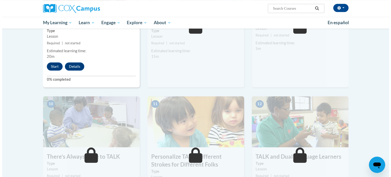
scroll to position [458, 0]
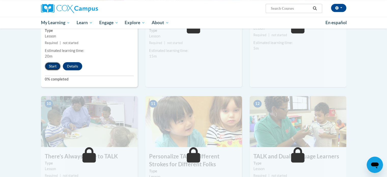
click at [51, 66] on button "Start" at bounding box center [53, 66] width 16 height 8
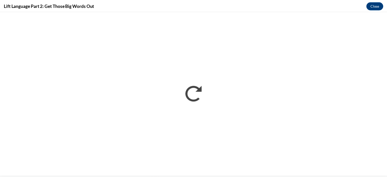
scroll to position [0, 0]
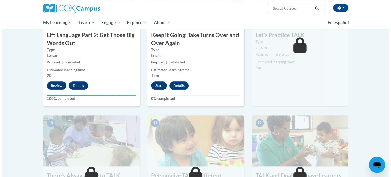
scroll to position [441, 0]
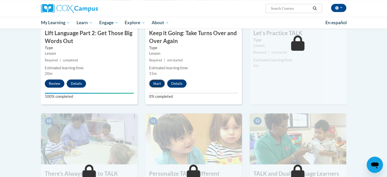
click at [156, 86] on button "Start" at bounding box center [157, 83] width 16 height 8
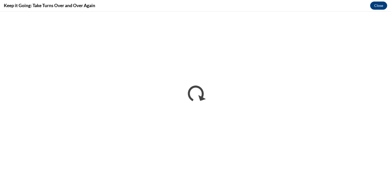
scroll to position [0, 0]
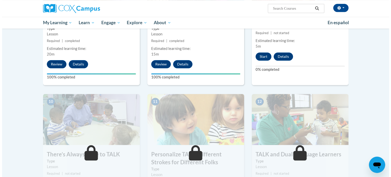
scroll to position [460, 0]
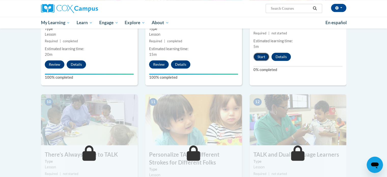
click at [259, 57] on button "Start" at bounding box center [262, 57] width 16 height 8
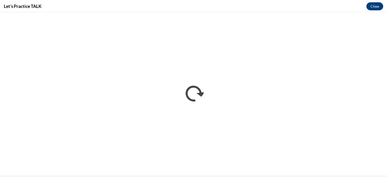
scroll to position [0, 0]
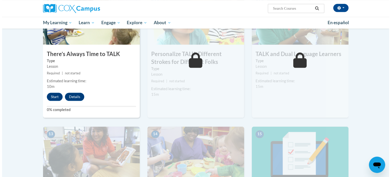
scroll to position [560, 0]
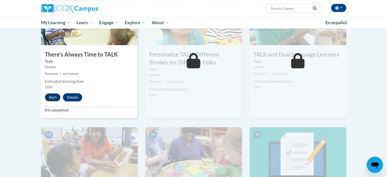
click at [51, 96] on button "Start" at bounding box center [53, 97] width 16 height 8
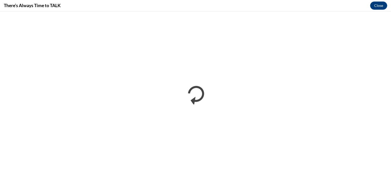
scroll to position [0, 0]
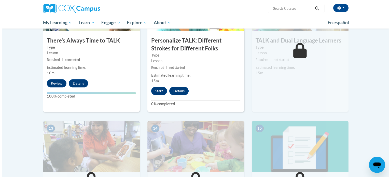
scroll to position [573, 0]
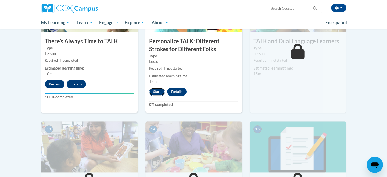
click at [157, 93] on button "Start" at bounding box center [157, 92] width 16 height 8
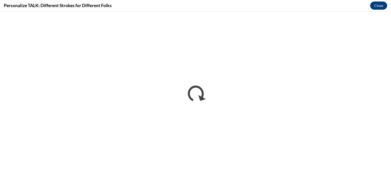
scroll to position [0, 0]
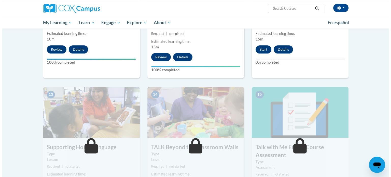
scroll to position [608, 0]
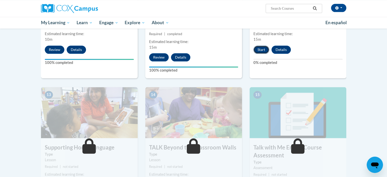
click at [259, 49] on button "Start" at bounding box center [262, 50] width 16 height 8
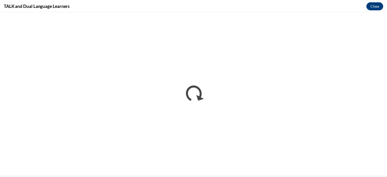
scroll to position [0, 0]
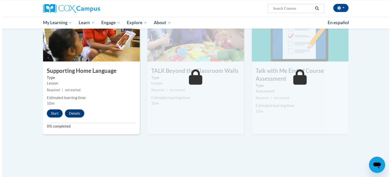
scroll to position [681, 0]
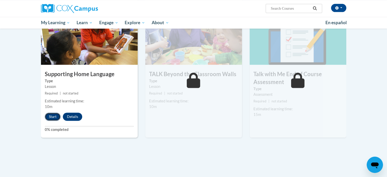
click at [51, 118] on button "Start" at bounding box center [53, 117] width 16 height 8
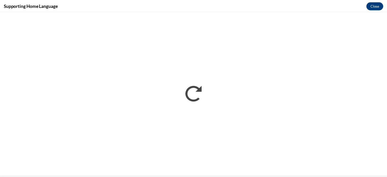
scroll to position [0, 0]
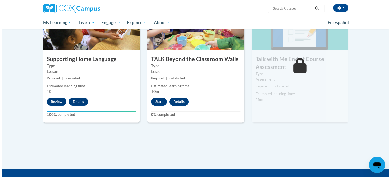
scroll to position [695, 0]
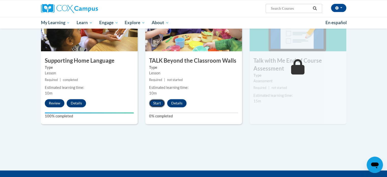
click at [154, 103] on button "Start" at bounding box center [157, 103] width 16 height 8
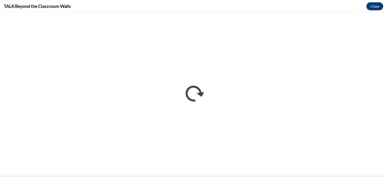
scroll to position [0, 0]
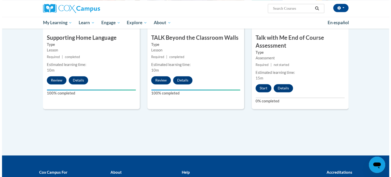
scroll to position [717, 0]
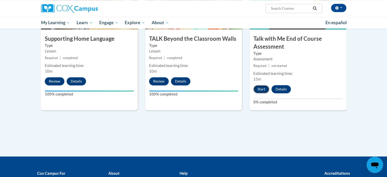
click at [262, 90] on button "Start" at bounding box center [262, 89] width 16 height 8
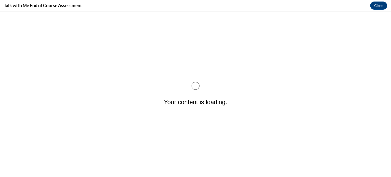
scroll to position [0, 0]
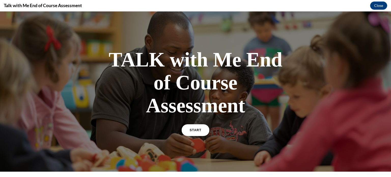
click at [193, 130] on span "START" at bounding box center [196, 130] width 12 height 4
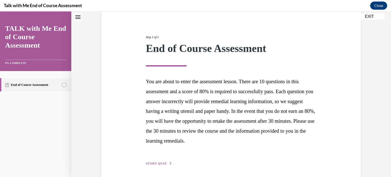
scroll to position [67, 0]
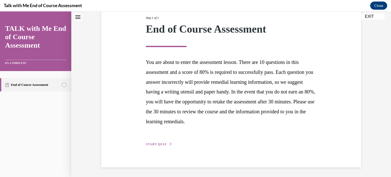
click at [164, 143] on span "START QUIZ" at bounding box center [156, 144] width 21 height 4
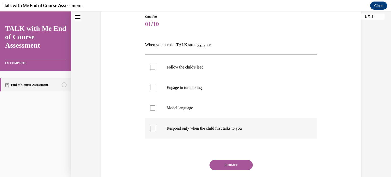
click at [194, 119] on label "Respond only when the child first talks to you" at bounding box center [231, 128] width 172 height 20
click at [155, 126] on input "Respond only when the child first talks to you" at bounding box center [152, 128] width 5 height 5
checkbox input "true"
click at [191, 74] on label "Follow the child's lead" at bounding box center [231, 67] width 172 height 20
click at [155, 70] on input "Follow the child's lead" at bounding box center [152, 67] width 5 height 5
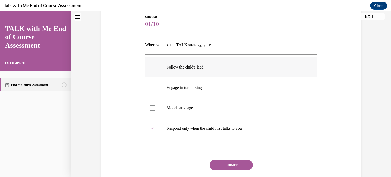
checkbox input "true"
click at [194, 84] on label "Engage in turn taking" at bounding box center [231, 87] width 172 height 20
click at [155, 85] on input "Engage in turn taking" at bounding box center [152, 87] width 5 height 5
checkbox input "true"
click at [194, 100] on label "Model language" at bounding box center [231, 108] width 172 height 20
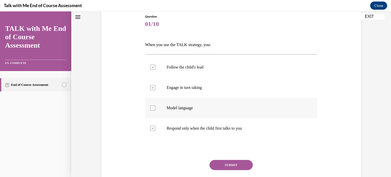
click at [155, 105] on input "Model language" at bounding box center [152, 107] width 5 height 5
click at [194, 100] on label "Model language" at bounding box center [231, 108] width 172 height 20
click at [155, 105] on input "Model language" at bounding box center [152, 107] width 5 height 5
click at [198, 114] on label "Model language" at bounding box center [231, 108] width 172 height 20
click at [155, 111] on input "Model language" at bounding box center [152, 107] width 5 height 5
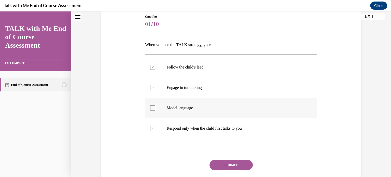
checkbox input "true"
click at [223, 158] on div "Question 01/10 When you use the TALK strategy, you: Follow the child's lead Eng…" at bounding box center [231, 107] width 172 height 187
click at [223, 162] on button "SUBMIT" at bounding box center [231, 165] width 43 height 10
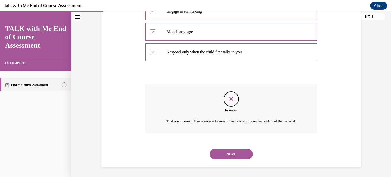
scroll to position [139, 0]
click at [217, 152] on button "NEXT" at bounding box center [231, 154] width 43 height 10
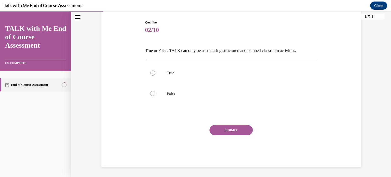
scroll to position [50, 0]
click at [206, 75] on p "True" at bounding box center [236, 73] width 138 height 5
click at [155, 75] on input "True" at bounding box center [152, 73] width 5 height 5
radio input "true"
click at [221, 129] on button "SUBMIT" at bounding box center [231, 130] width 43 height 10
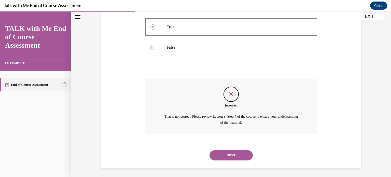
scroll to position [98, 0]
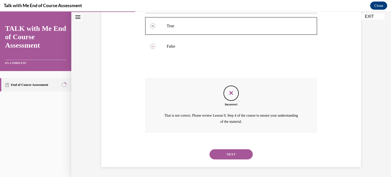
click at [226, 155] on button "NEXT" at bounding box center [231, 154] width 43 height 10
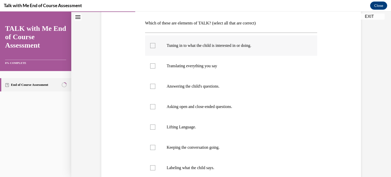
scroll to position [78, 0]
click at [213, 50] on label "Tuning in to what the child is interested in or doing." at bounding box center [231, 45] width 172 height 20
click at [155, 48] on input "Tuning in to what the child is interested in or doing." at bounding box center [152, 45] width 5 height 5
checkbox input "true"
click at [212, 65] on p "Translating everything you say" at bounding box center [236, 65] width 138 height 5
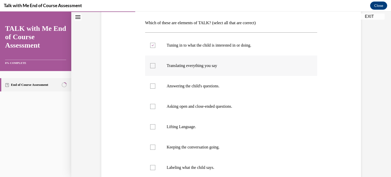
click at [155, 65] on input "Translating everything you say" at bounding box center [152, 65] width 5 height 5
checkbox input "true"
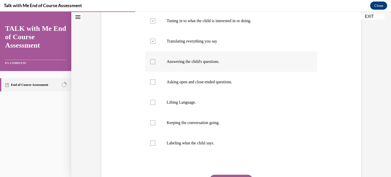
click at [212, 63] on p "Answering the child's questions." at bounding box center [236, 61] width 138 height 5
click at [155, 63] on input "Answering the child's questions." at bounding box center [152, 61] width 5 height 5
checkbox input "true"
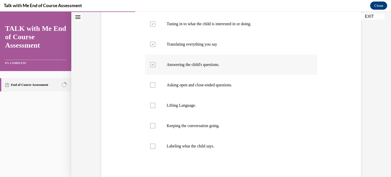
scroll to position [101, 0]
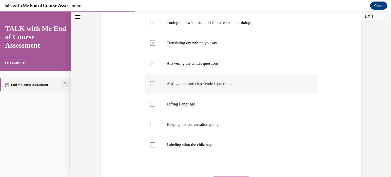
click at [211, 77] on label "Asking open and close-ended questions." at bounding box center [231, 84] width 172 height 20
click at [155, 81] on input "Asking open and close-ended questions." at bounding box center [152, 83] width 5 height 5
checkbox input "true"
click at [206, 103] on p "Lifting Language." at bounding box center [236, 104] width 138 height 5
click at [155, 103] on input "Lifting Language." at bounding box center [152, 104] width 5 height 5
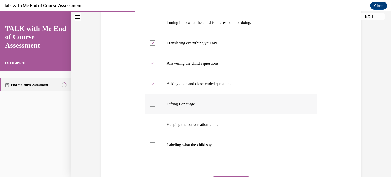
checkbox input "true"
click at [206, 116] on label "Keeping the conversation going." at bounding box center [231, 124] width 172 height 20
click at [155, 122] on input "Keeping the conversation going." at bounding box center [152, 124] width 5 height 5
checkbox input "true"
click at [207, 135] on label "Labeling what the child says." at bounding box center [231, 145] width 172 height 20
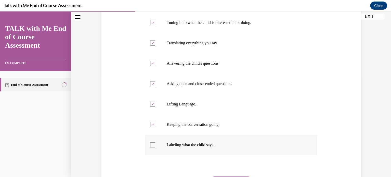
click at [155, 142] on input "Labeling what the child says." at bounding box center [152, 144] width 5 height 5
checkbox input "true"
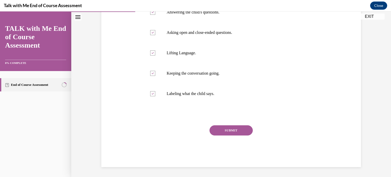
drag, startPoint x: 223, startPoint y: 121, endPoint x: 224, endPoint y: 127, distance: 5.6
click at [224, 127] on div "Question 03/10 Which of these are elements of TALK? (select all that are correc…" at bounding box center [231, 43] width 172 height 249
click at [224, 127] on button "SUBMIT" at bounding box center [231, 130] width 43 height 10
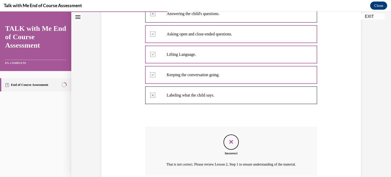
scroll to position [200, 0]
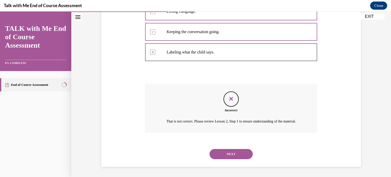
click at [218, 72] on div "Question 03/10 Which of these are elements of TALK? (select all that are correc…" at bounding box center [231, 22] width 172 height 290
click at [220, 152] on button "NEXT" at bounding box center [231, 154] width 43 height 10
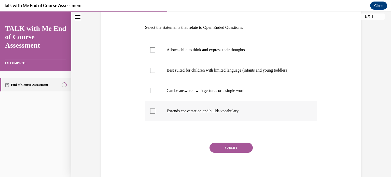
scroll to position [74, 0]
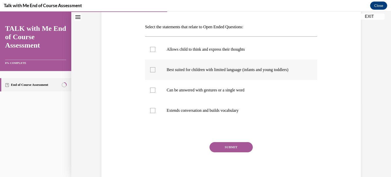
click at [204, 62] on label "Best suited for children with limited language (infants and young toddlers)" at bounding box center [231, 70] width 172 height 20
click at [155, 67] on input "Best suited for children with limited language (infants and young toddlers)" at bounding box center [152, 69] width 5 height 5
checkbox input "true"
click at [204, 51] on p "Allows child to think and express their thoughts" at bounding box center [236, 49] width 138 height 5
click at [155, 51] on input "Allows child to think and express their thoughts" at bounding box center [152, 49] width 5 height 5
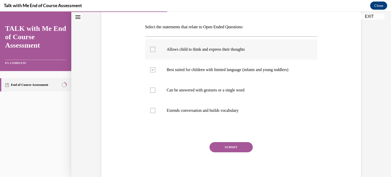
checkbox input "true"
click at [202, 85] on label "Can be answered with gestures or a single word" at bounding box center [231, 90] width 172 height 20
click at [155, 88] on input "Can be answered with gestures or a single word" at bounding box center [152, 90] width 5 height 5
checkbox input "true"
click at [204, 106] on label "Extends conversation and builds vocabulary" at bounding box center [231, 110] width 172 height 20
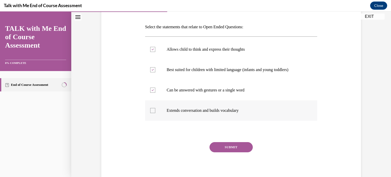
click at [155, 108] on input "Extends conversation and builds vocabulary" at bounding box center [152, 110] width 5 height 5
checkbox input "true"
click at [222, 142] on button "SUBMIT" at bounding box center [231, 147] width 43 height 10
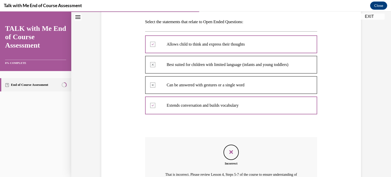
scroll to position [139, 0]
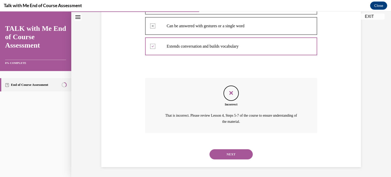
click at [225, 156] on button "NEXT" at bounding box center [231, 154] width 43 height 10
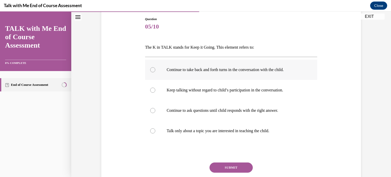
scroll to position [54, 0]
click at [205, 75] on label "Continue to take back and forth turns in the conversation with the child." at bounding box center [231, 69] width 172 height 20
click at [155, 72] on input "Continue to take back and forth turns in the conversation with the child." at bounding box center [152, 69] width 5 height 5
radio input "true"
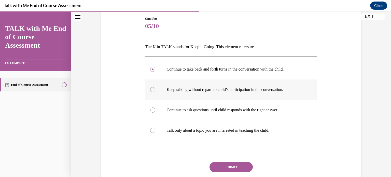
click at [206, 85] on label "Keep talking without regard to child’s participation in the conversation." at bounding box center [231, 89] width 172 height 20
click at [155, 87] on input "Keep talking without regard to child’s participation in the conversation." at bounding box center [152, 89] width 5 height 5
radio input "true"
click at [210, 111] on p "Continue to ask questions until child responds with the right answer." at bounding box center [236, 109] width 138 height 5
click at [155, 111] on input "Continue to ask questions until child responds with the right answer." at bounding box center [152, 109] width 5 height 5
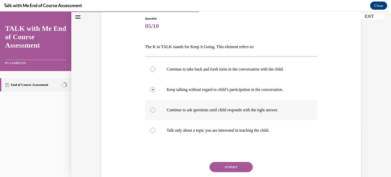
radio input "true"
drag, startPoint x: 221, startPoint y: 161, endPoint x: 221, endPoint y: 164, distance: 2.8
click at [221, 164] on div "Question 05/10 The K in TALK stands for Keep it Going. This element refers to: …" at bounding box center [231, 109] width 172 height 187
click at [221, 164] on button "SUBMIT" at bounding box center [231, 167] width 43 height 10
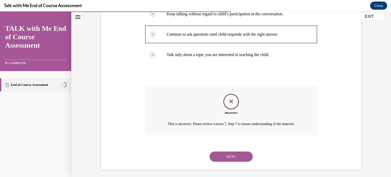
scroll to position [130, 0]
click at [219, 161] on button "NEXT" at bounding box center [231, 156] width 43 height 10
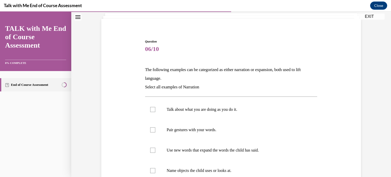
scroll to position [32, 0]
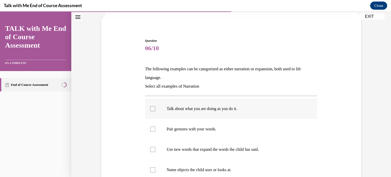
click at [211, 113] on label "Talk about what you are doing as you do it." at bounding box center [231, 109] width 172 height 20
click at [155, 111] on input "Talk about what you are doing as you do it." at bounding box center [152, 108] width 5 height 5
checkbox input "true"
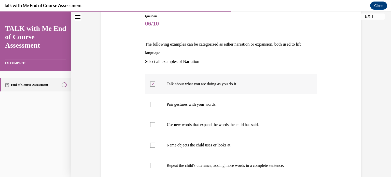
scroll to position [59, 0]
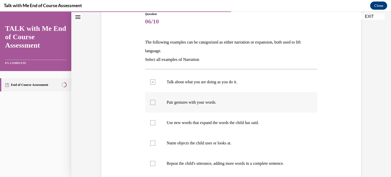
click at [209, 105] on p "Pair gestures with your words." at bounding box center [236, 102] width 138 height 5
click at [155, 105] on input "Pair gestures with your words." at bounding box center [152, 102] width 5 height 5
checkbox input "true"
click at [209, 117] on label "Use new words that expand the words the child has said." at bounding box center [231, 123] width 172 height 20
click at [155, 120] on input "Use new words that expand the words the child has said." at bounding box center [152, 122] width 5 height 5
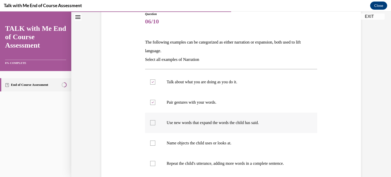
checkbox input "true"
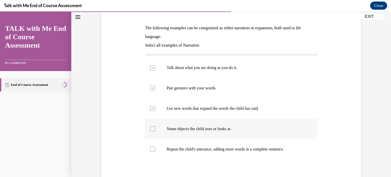
click at [207, 125] on label "Name objects the child uses or looks at." at bounding box center [231, 129] width 172 height 20
click at [155, 126] on input "Name objects the child uses or looks at." at bounding box center [152, 128] width 5 height 5
checkbox input "true"
click at [206, 142] on label "Repeat the child's utterance, adding more words in a complete sentence." at bounding box center [231, 149] width 172 height 20
click at [155, 147] on input "Repeat the child's utterance, adding more words in a complete sentence." at bounding box center [152, 149] width 5 height 5
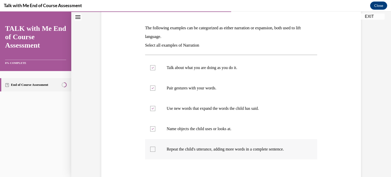
checkbox input "true"
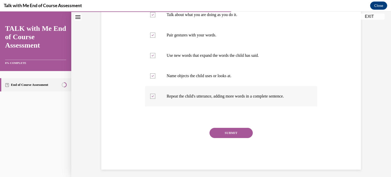
scroll to position [129, 0]
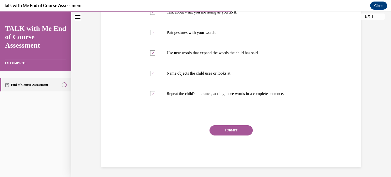
click at [210, 131] on button "SUBMIT" at bounding box center [231, 130] width 43 height 10
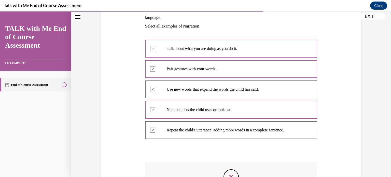
scroll to position [92, 0]
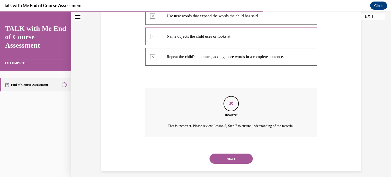
click at [222, 162] on button "NEXT" at bounding box center [231, 159] width 43 height 10
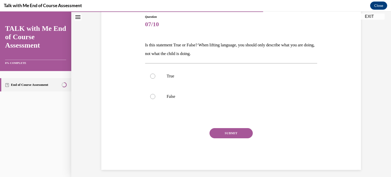
scroll to position [59, 0]
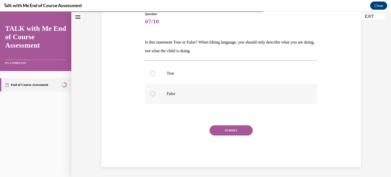
click at [212, 89] on label "False" at bounding box center [231, 94] width 172 height 20
click at [155, 91] on input "False" at bounding box center [152, 93] width 5 height 5
radio input "true"
click at [216, 129] on button "SUBMIT" at bounding box center [231, 130] width 43 height 10
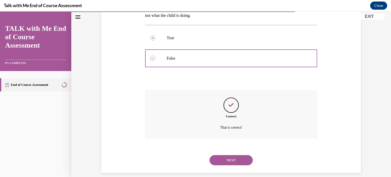
scroll to position [100, 0]
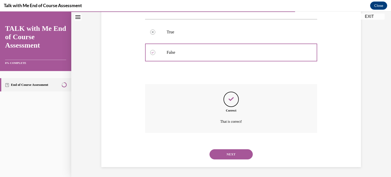
click at [220, 148] on div "NEXT" at bounding box center [231, 154] width 172 height 20
click at [219, 153] on button "NEXT" at bounding box center [231, 154] width 43 height 10
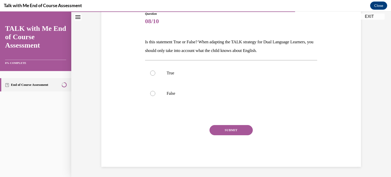
scroll to position [56, 0]
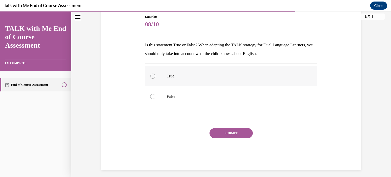
click at [196, 78] on label "True" at bounding box center [231, 76] width 172 height 20
click at [155, 78] on input "True" at bounding box center [152, 76] width 5 height 5
radio input "true"
click at [216, 133] on button "SUBMIT" at bounding box center [231, 133] width 43 height 10
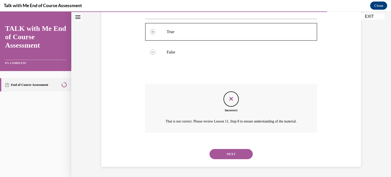
scroll to position [106, 0]
click at [218, 153] on button "NEXT" at bounding box center [231, 154] width 43 height 10
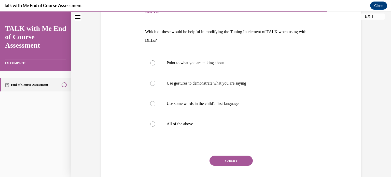
scroll to position [71, 0]
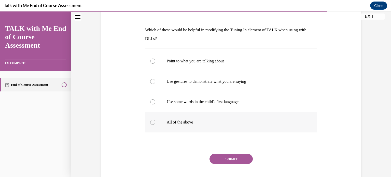
click at [201, 117] on label "All of the above" at bounding box center [231, 122] width 172 height 20
click at [155, 120] on input "All of the above" at bounding box center [152, 122] width 5 height 5
radio input "true"
click at [217, 161] on button "SUBMIT" at bounding box center [231, 159] width 43 height 10
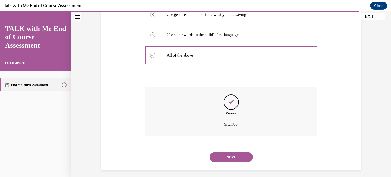
scroll to position [141, 0]
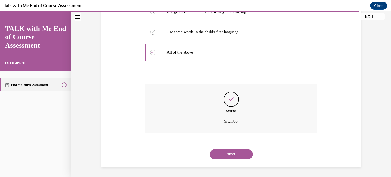
click at [222, 156] on button "NEXT" at bounding box center [231, 154] width 43 height 10
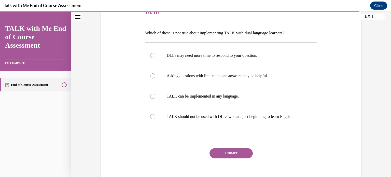
scroll to position [70, 0]
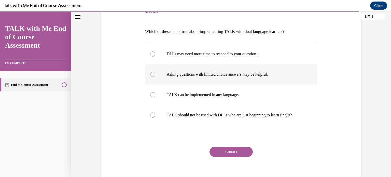
click at [223, 77] on label "Asking questions with limited choice answers may be helpful." at bounding box center [231, 74] width 172 height 20
click at [155, 77] on input "Asking questions with limited choice answers may be helpful." at bounding box center [152, 74] width 5 height 5
radio input "true"
click at [224, 60] on label "DLLs may need more time to respond to your question." at bounding box center [231, 54] width 172 height 20
click at [155, 57] on input "DLLs may need more time to respond to your question." at bounding box center [152, 53] width 5 height 5
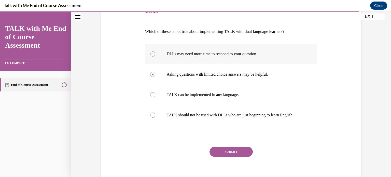
radio input "true"
click at [215, 76] on p "Asking questions with limited choice answers may be helpful." at bounding box center [236, 74] width 138 height 5
click at [155, 76] on input "Asking questions with limited choice answers may be helpful." at bounding box center [152, 74] width 5 height 5
radio input "true"
click at [221, 153] on button "SUBMIT" at bounding box center [231, 152] width 43 height 10
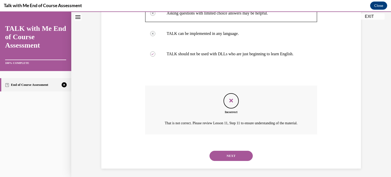
scroll to position [130, 0]
click at [217, 161] on button "NEXT" at bounding box center [231, 156] width 43 height 10
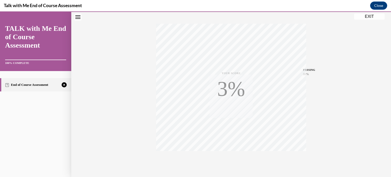
scroll to position [95, 0]
click at [226, 144] on icon "button" at bounding box center [231, 146] width 18 height 6
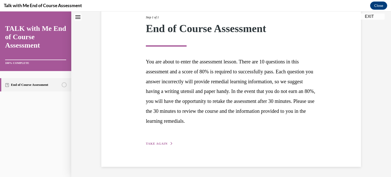
scroll to position [67, 0]
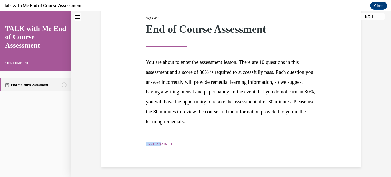
drag, startPoint x: 158, startPoint y: 139, endPoint x: 158, endPoint y: 144, distance: 4.8
click at [158, 144] on div "Step 1 of 1 End of Course Assessment You are about to enter the assessment less…" at bounding box center [231, 75] width 178 height 143
click at [158, 144] on span "TAKE AGAIN" at bounding box center [157, 144] width 22 height 4
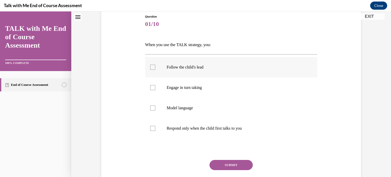
click at [192, 69] on p "Follow the child's lead" at bounding box center [236, 67] width 138 height 5
click at [155, 69] on input "Follow the child's lead" at bounding box center [152, 67] width 5 height 5
checkbox input "true"
click at [197, 93] on label "Engage in turn taking" at bounding box center [231, 87] width 172 height 20
click at [155, 90] on input "Engage in turn taking" at bounding box center [152, 87] width 5 height 5
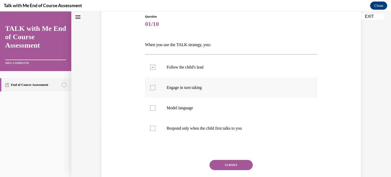
checkbox input "true"
click at [204, 132] on label "Respond only when the child first talks to you" at bounding box center [231, 128] width 172 height 20
click at [155, 131] on input "Respond only when the child first talks to you" at bounding box center [152, 128] width 5 height 5
click at [207, 125] on label "Respond only when the child first talks to you" at bounding box center [231, 128] width 172 height 20
click at [155, 126] on input "Respond only when the child first talks to you" at bounding box center [152, 128] width 5 height 5
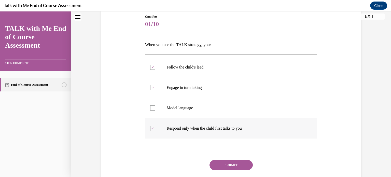
checkbox input "false"
click at [204, 102] on label "Model language" at bounding box center [231, 108] width 172 height 20
click at [155, 105] on input "Model language" at bounding box center [152, 107] width 5 height 5
checkbox input "true"
click at [199, 73] on label "Follow the child's lead" at bounding box center [231, 67] width 172 height 20
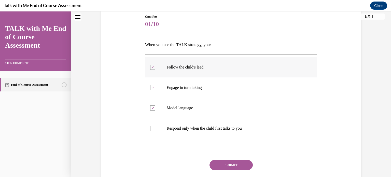
click at [155, 70] on input "Follow the child's lead" at bounding box center [152, 67] width 5 height 5
click at [200, 74] on label "Follow the child's lead" at bounding box center [231, 67] width 172 height 20
click at [155, 70] on input "Follow the child's lead" at bounding box center [152, 67] width 5 height 5
click at [200, 74] on label "Follow the child's lead" at bounding box center [231, 67] width 172 height 20
click at [155, 70] on input "Follow the child's lead" at bounding box center [152, 67] width 5 height 5
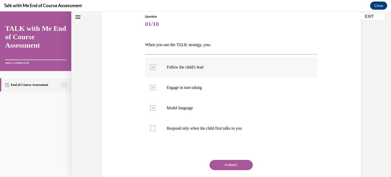
checkbox input "false"
click at [217, 167] on button "SUBMIT" at bounding box center [231, 165] width 43 height 10
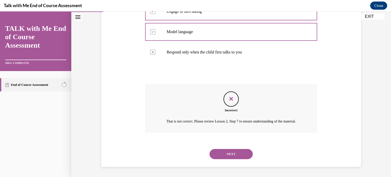
scroll to position [139, 0]
click at [219, 155] on button "NEXT" at bounding box center [231, 154] width 43 height 10
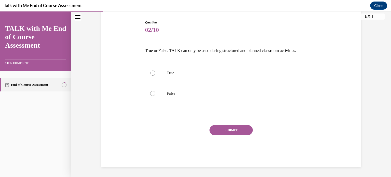
scroll to position [50, 0]
click at [202, 90] on label "False" at bounding box center [231, 94] width 172 height 20
click at [155, 91] on input "False" at bounding box center [152, 93] width 5 height 5
radio input "true"
click at [221, 133] on button "SUBMIT" at bounding box center [231, 130] width 43 height 10
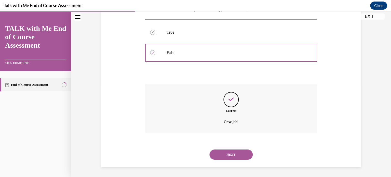
scroll to position [92, 0]
click at [220, 157] on button "NEXT" at bounding box center [231, 154] width 43 height 10
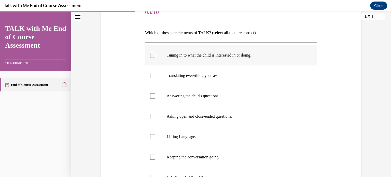
scroll to position [69, 0]
click at [209, 60] on label "Tuning in to what the child is interested in or doing." at bounding box center [231, 55] width 172 height 20
click at [155, 57] on input "Tuning in to what the child is interested in or doing." at bounding box center [152, 54] width 5 height 5
checkbox input "true"
click at [208, 77] on label "Translating everything you say" at bounding box center [231, 75] width 172 height 20
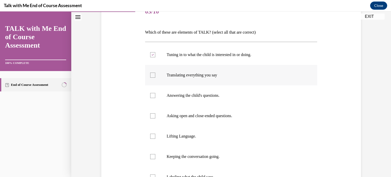
click at [155, 77] on input "Translating everything you say" at bounding box center [152, 75] width 5 height 5
checkbox input "true"
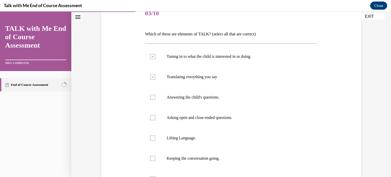
scroll to position [76, 0]
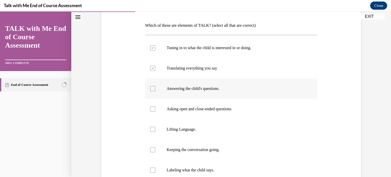
click at [163, 90] on label "Answering the child's questions." at bounding box center [231, 88] width 172 height 20
click at [155, 90] on input "Answering the child's questions." at bounding box center [152, 88] width 5 height 5
checkbox input "true"
click at [167, 111] on p "Asking open and close-ended questions." at bounding box center [236, 108] width 138 height 5
click at [155, 111] on input "Asking open and close-ended questions." at bounding box center [152, 108] width 5 height 5
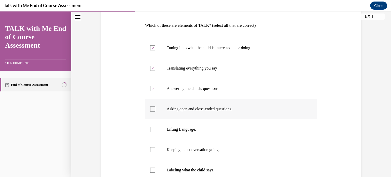
checkbox input "true"
click at [166, 125] on label "Lifting Language." at bounding box center [231, 129] width 172 height 20
click at [155, 127] on input "Lifting Language." at bounding box center [152, 129] width 5 height 5
checkbox input "true"
click at [165, 143] on label "Keeping the conversation going." at bounding box center [231, 150] width 172 height 20
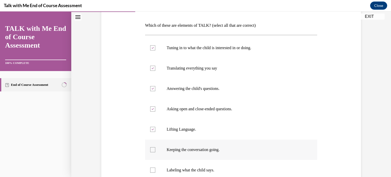
click at [155, 147] on input "Keeping the conversation going." at bounding box center [152, 149] width 5 height 5
checkbox input "true"
click at [161, 166] on label "Labeling what the child says." at bounding box center [231, 170] width 172 height 20
click at [155, 168] on input "Labeling what the child says." at bounding box center [152, 170] width 5 height 5
checkbox input "true"
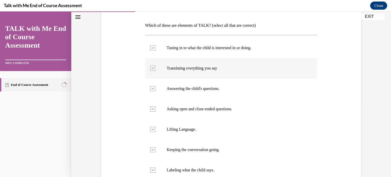
click at [196, 61] on label "Translating everything you say" at bounding box center [231, 68] width 172 height 20
click at [155, 66] on input "Translating everything you say" at bounding box center [152, 68] width 5 height 5
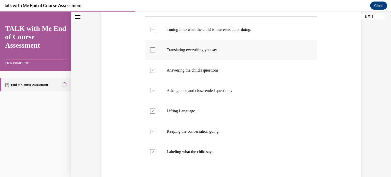
scroll to position [88, 0]
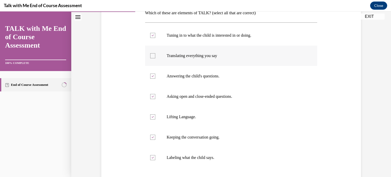
click at [194, 57] on p "Translating everything you say" at bounding box center [236, 55] width 138 height 5
click at [155, 57] on input "Translating everything you say" at bounding box center [152, 55] width 5 height 5
checkbox input "true"
click at [206, 32] on label "Tuning in to what the child is interested in or doing." at bounding box center [231, 35] width 172 height 20
click at [155, 33] on input "Tuning in to what the child is interested in or doing." at bounding box center [152, 35] width 5 height 5
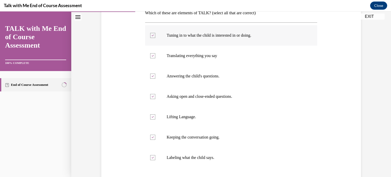
checkbox input "false"
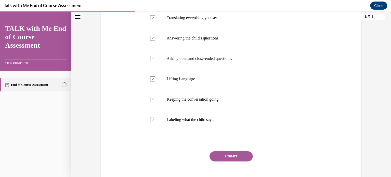
scroll to position [127, 0]
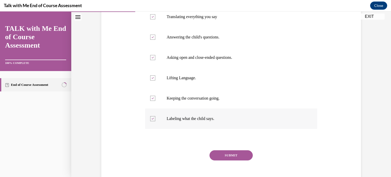
click at [198, 119] on p "Labeling what the child says." at bounding box center [236, 118] width 138 height 5
click at [155, 119] on input "Labeling what the child says." at bounding box center [152, 118] width 5 height 5
checkbox input "false"
click at [212, 157] on button "SUBMIT" at bounding box center [231, 155] width 43 height 10
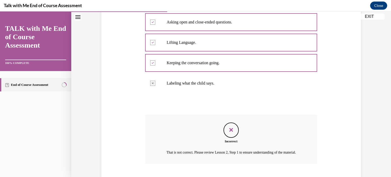
scroll to position [190, 0]
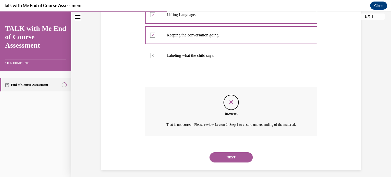
click at [224, 162] on button "NEXT" at bounding box center [231, 157] width 43 height 10
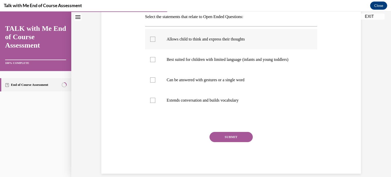
scroll to position [90, 0]
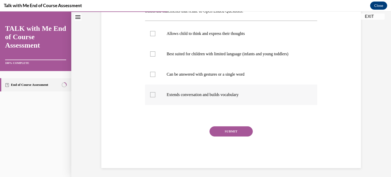
drag, startPoint x: 222, startPoint y: 107, endPoint x: 222, endPoint y: 97, distance: 9.9
click at [222, 97] on div "Allows child to think and express their thoughts Best suited for children with …" at bounding box center [231, 64] width 172 height 87
drag, startPoint x: 222, startPoint y: 97, endPoint x: 221, endPoint y: 130, distance: 33.1
click at [221, 130] on div "Question 04/10 Select the statements that relate to Open Ended Questions: Allow…" at bounding box center [231, 74] width 172 height 187
click at [221, 130] on button "SUBMIT" at bounding box center [231, 131] width 43 height 10
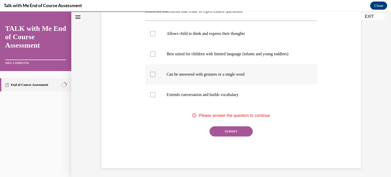
click at [215, 79] on label "Can be answered with gestures or a single word" at bounding box center [231, 74] width 172 height 20
click at [155, 77] on input "Can be answered with gestures or a single word" at bounding box center [152, 74] width 5 height 5
checkbox input "true"
click at [219, 127] on button "SUBMIT" at bounding box center [231, 131] width 43 height 10
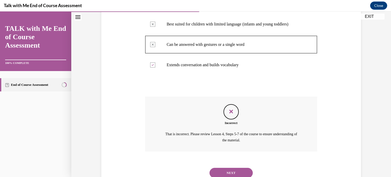
scroll to position [139, 0]
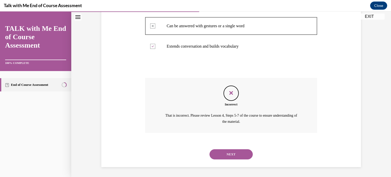
click at [215, 154] on button "NEXT" at bounding box center [231, 154] width 43 height 10
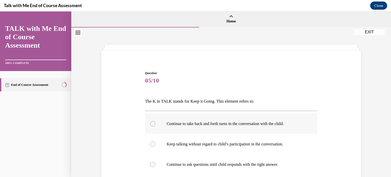
click at [209, 117] on label "Continue to take back and forth turns in the conversation with the child." at bounding box center [231, 124] width 172 height 20
click at [155, 121] on input "Continue to take back and forth turns in the conversation with the child." at bounding box center [152, 123] width 5 height 5
radio input "true"
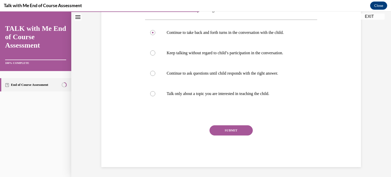
click at [217, 127] on button "SUBMIT" at bounding box center [231, 130] width 43 height 10
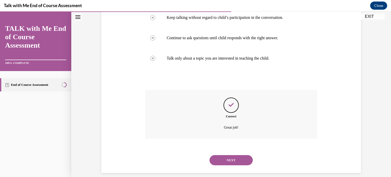
scroll to position [132, 0]
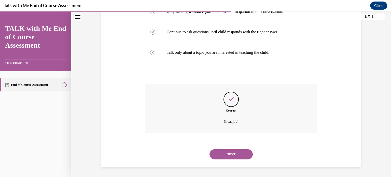
click at [222, 155] on button "NEXT" at bounding box center [231, 154] width 43 height 10
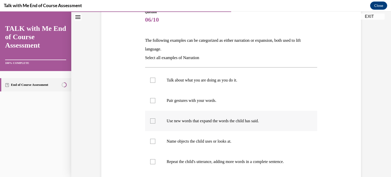
scroll to position [63, 0]
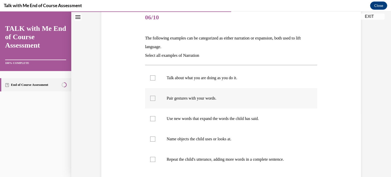
click at [220, 108] on label "Pair gestures with your words." at bounding box center [231, 98] width 172 height 20
click at [155, 101] on input "Pair gestures with your words." at bounding box center [152, 98] width 5 height 5
checkbox input "true"
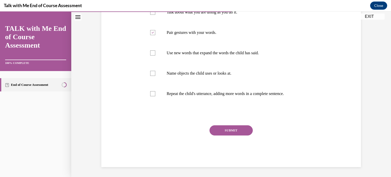
click at [212, 130] on button "SUBMIT" at bounding box center [231, 130] width 43 height 10
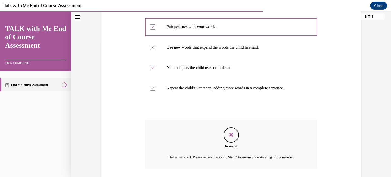
scroll to position [176, 0]
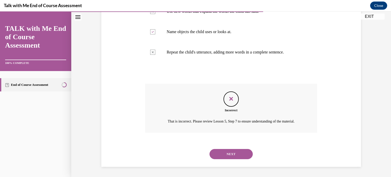
click at [215, 157] on button "NEXT" at bounding box center [231, 154] width 43 height 10
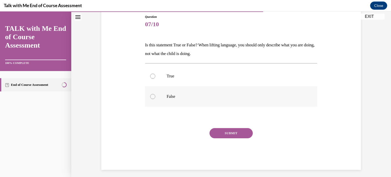
scroll to position [59, 0]
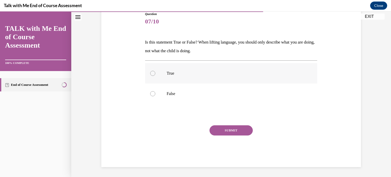
click at [215, 76] on label "True" at bounding box center [231, 73] width 172 height 20
click at [155, 76] on input "True" at bounding box center [152, 73] width 5 height 5
radio input "true"
click at [215, 90] on label "False" at bounding box center [231, 94] width 172 height 20
click at [155, 91] on input "False" at bounding box center [152, 93] width 5 height 5
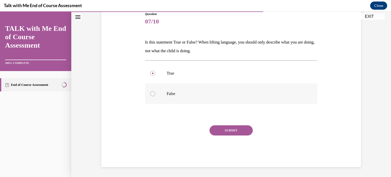
radio input "true"
click at [222, 129] on button "SUBMIT" at bounding box center [231, 130] width 43 height 10
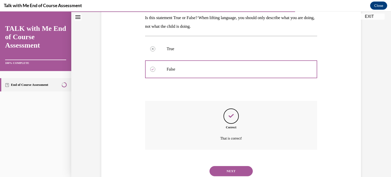
scroll to position [83, 0]
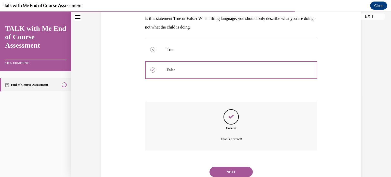
click at [216, 169] on button "NEXT" at bounding box center [231, 172] width 43 height 10
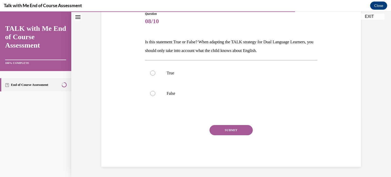
scroll to position [56, 0]
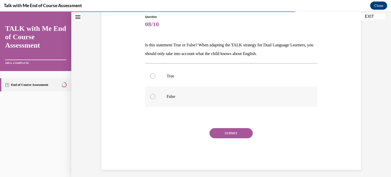
click at [209, 90] on label "False" at bounding box center [231, 96] width 172 height 20
click at [155, 94] on input "False" at bounding box center [152, 96] width 5 height 5
radio input "true"
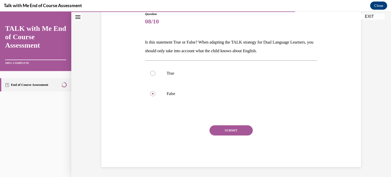
click at [219, 130] on button "SUBMIT" at bounding box center [231, 130] width 43 height 10
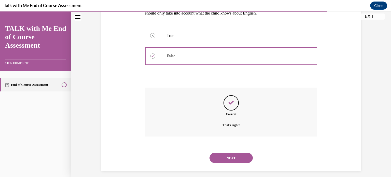
scroll to position [99, 0]
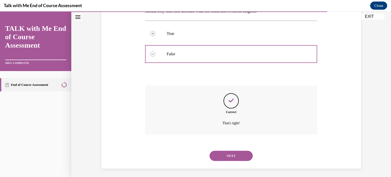
click at [219, 159] on button "NEXT" at bounding box center [231, 156] width 43 height 10
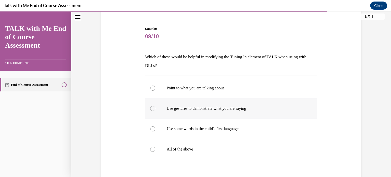
click at [217, 110] on div "Point to what you are talking about Use gestures to demonstrate what you are sa…" at bounding box center [231, 118] width 172 height 81
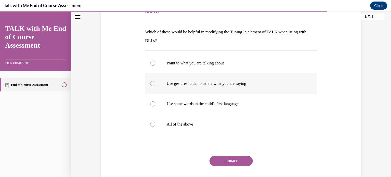
scroll to position [70, 0]
click at [210, 121] on label "All of the above" at bounding box center [231, 124] width 172 height 20
click at [155, 121] on input "All of the above" at bounding box center [152, 123] width 5 height 5
radio input "true"
click at [214, 159] on button "SUBMIT" at bounding box center [231, 160] width 43 height 10
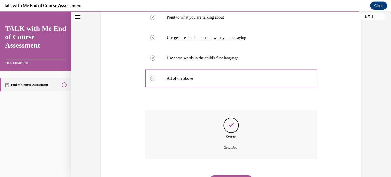
scroll to position [141, 0]
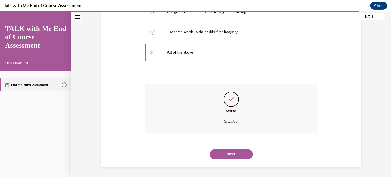
click at [216, 158] on button "NEXT" at bounding box center [231, 154] width 43 height 10
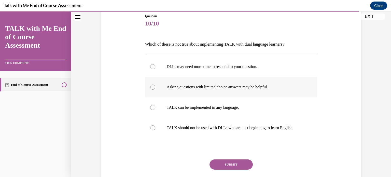
scroll to position [59, 0]
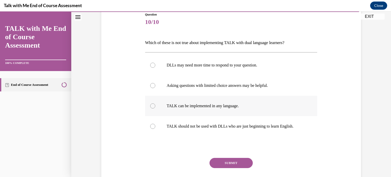
click at [216, 109] on label "TALK can be implemented in any language." at bounding box center [231, 106] width 172 height 20
click at [155, 108] on input "TALK can be implemented in any language." at bounding box center [152, 105] width 5 height 5
radio input "true"
click at [211, 123] on label "TALK should not be used with DLLs who are just beginning to learn English." at bounding box center [231, 126] width 172 height 20
click at [155, 124] on input "TALK should not be used with DLLs who are just beginning to learn English." at bounding box center [152, 126] width 5 height 5
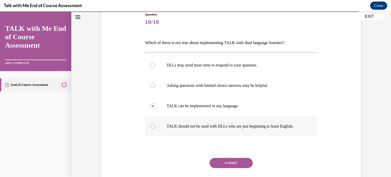
radio input "true"
click at [212, 168] on button "SUBMIT" at bounding box center [231, 163] width 43 height 10
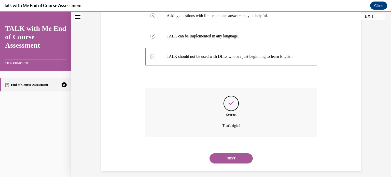
scroll to position [132, 0]
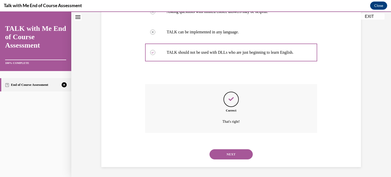
click at [219, 154] on button "NEXT" at bounding box center [231, 154] width 43 height 10
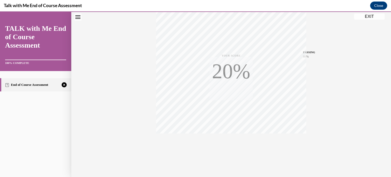
scroll to position [95, 0]
click at [229, 145] on icon "button" at bounding box center [231, 146] width 18 height 6
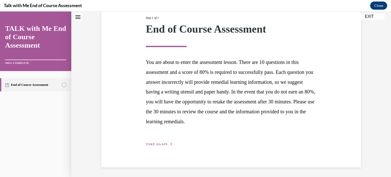
click at [157, 144] on span "TAKE AGAIN" at bounding box center [157, 144] width 22 height 4
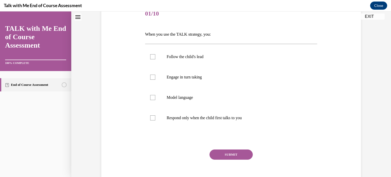
scroll to position [57, 0]
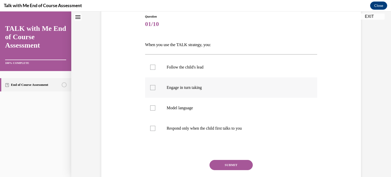
click at [196, 83] on label "Engage in turn taking" at bounding box center [231, 87] width 172 height 20
click at [155, 85] on input "Engage in turn taking" at bounding box center [152, 87] width 5 height 5
checkbox input "true"
click at [196, 65] on p "Follow the child's lead" at bounding box center [236, 67] width 138 height 5
click at [155, 65] on input "Follow the child's lead" at bounding box center [152, 67] width 5 height 5
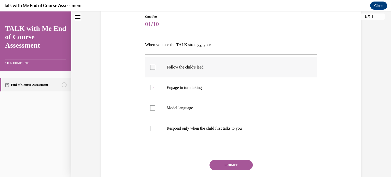
checkbox input "true"
click at [188, 105] on label "Model language" at bounding box center [231, 108] width 172 height 20
click at [155, 105] on input "Model language" at bounding box center [152, 107] width 5 height 5
checkbox input "true"
click at [190, 126] on p "Respond only when the child first talks to you" at bounding box center [236, 128] width 138 height 5
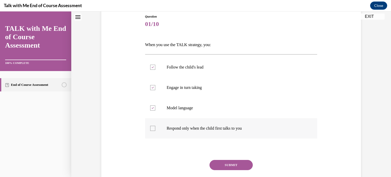
click at [155, 126] on input "Respond only when the child first talks to you" at bounding box center [152, 128] width 5 height 5
click at [190, 126] on p "Respond only when the child first talks to you" at bounding box center [236, 128] width 138 height 5
click at [155, 126] on input "Respond only when the child first talks to you" at bounding box center [152, 128] width 5 height 5
checkbox input "false"
click at [223, 168] on button "SUBMIT" at bounding box center [231, 165] width 43 height 10
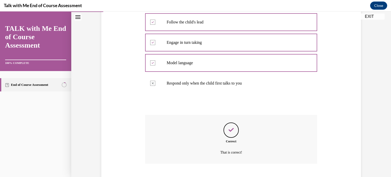
scroll to position [132, 0]
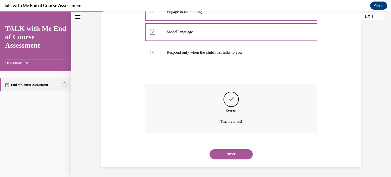
click at [226, 155] on button "NEXT" at bounding box center [231, 154] width 43 height 10
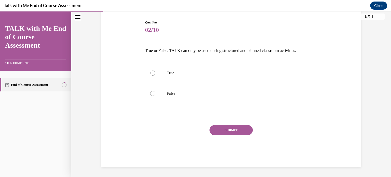
scroll to position [50, 0]
click at [191, 85] on label "False" at bounding box center [231, 94] width 172 height 20
click at [155, 91] on input "False" at bounding box center [152, 93] width 5 height 5
radio input "true"
click at [213, 123] on div "Question 02/10 True or False. TALK can only be used during structured and plann…" at bounding box center [231, 93] width 172 height 147
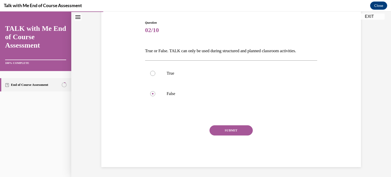
click at [213, 125] on button "SUBMIT" at bounding box center [231, 130] width 43 height 10
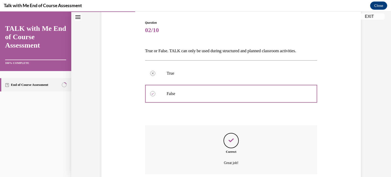
scroll to position [92, 0]
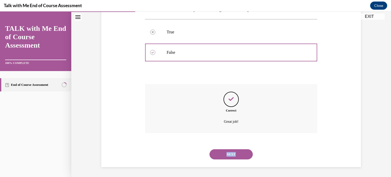
drag, startPoint x: 221, startPoint y: 160, endPoint x: 220, endPoint y: 155, distance: 4.4
click at [220, 155] on div "NEXT" at bounding box center [231, 154] width 172 height 20
click at [220, 155] on button "NEXT" at bounding box center [231, 154] width 43 height 10
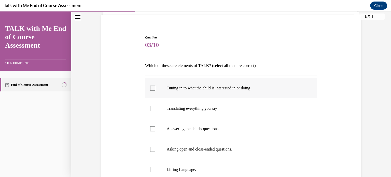
scroll to position [47, 0]
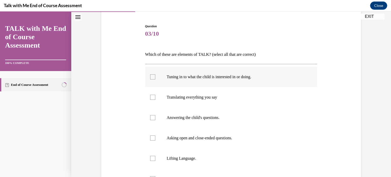
click at [189, 78] on p "Tuning in to what the child is interested in or doing." at bounding box center [236, 76] width 138 height 5
click at [155, 78] on input "Tuning in to what the child is interested in or doing." at bounding box center [152, 76] width 5 height 5
checkbox input "true"
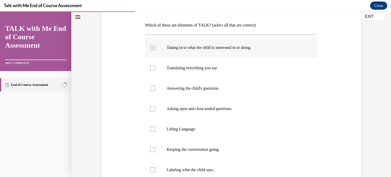
scroll to position [76, 0]
click at [187, 117] on label "Asking open and close-ended questions." at bounding box center [231, 108] width 172 height 20
click at [155, 111] on input "Asking open and close-ended questions." at bounding box center [152, 108] width 5 height 5
checkbox input "true"
click at [190, 134] on label "Lifting Language." at bounding box center [231, 129] width 172 height 20
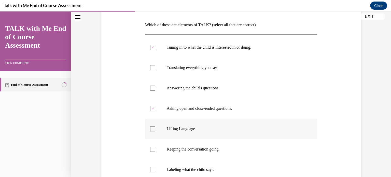
click at [155, 131] on input "Lifting Language." at bounding box center [152, 128] width 5 height 5
checkbox input "true"
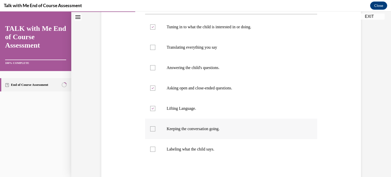
click at [191, 132] on label "Keeping the conversation going." at bounding box center [231, 129] width 172 height 20
click at [155, 131] on input "Keeping the conversation going." at bounding box center [152, 128] width 5 height 5
checkbox input "true"
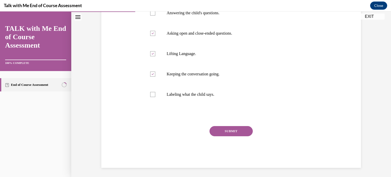
click at [214, 134] on button "SUBMIT" at bounding box center [231, 131] width 43 height 10
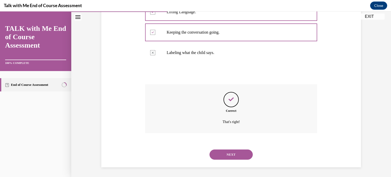
scroll to position [194, 0]
click at [226, 157] on button "NEXT" at bounding box center [231, 154] width 43 height 10
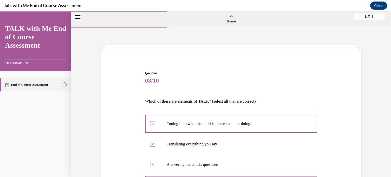
click at [0, 11] on label "Can be answered with gestures or a single word" at bounding box center [0, 11] width 0 height 0
click at [0, 11] on input "Can be answered with gestures or a single word" at bounding box center [0, 11] width 0 height 0
checkbox input "true"
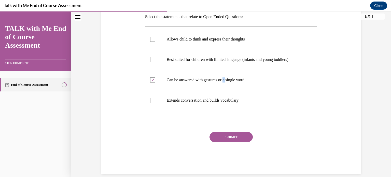
scroll to position [91, 0]
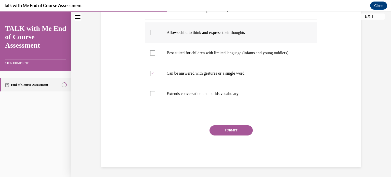
click at [196, 26] on label "Allows child to think and express their thoughts" at bounding box center [231, 32] width 172 height 20
click at [155, 30] on input "Allows child to think and express their thoughts" at bounding box center [152, 32] width 5 height 5
checkbox input "true"
click at [193, 89] on label "Extends conversation and builds vocabulary" at bounding box center [231, 94] width 172 height 20
click at [155, 91] on input "Extends conversation and builds vocabulary" at bounding box center [152, 93] width 5 height 5
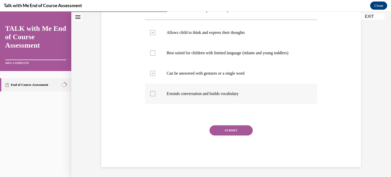
checkbox input "true"
click at [215, 129] on button "SUBMIT" at bounding box center [231, 130] width 43 height 10
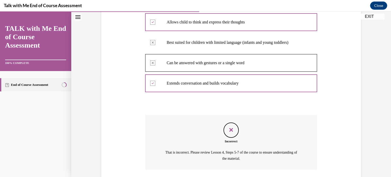
scroll to position [139, 0]
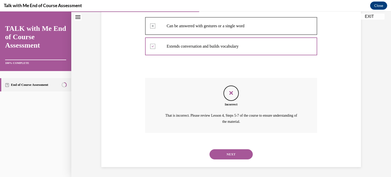
click at [222, 154] on button "NEXT" at bounding box center [231, 154] width 43 height 10
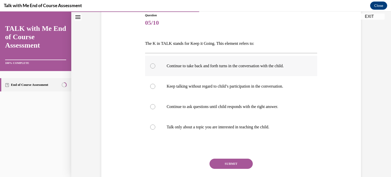
scroll to position [58, 0]
click at [205, 72] on label "Continue to take back and forth turns in the conversation with the child." at bounding box center [231, 66] width 172 height 20
click at [155, 68] on input "Continue to take back and forth turns in the conversation with the child." at bounding box center [152, 65] width 5 height 5
radio input "true"
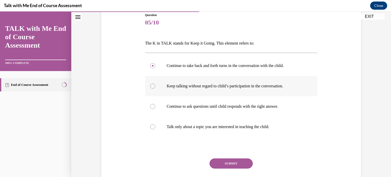
click at [202, 87] on p "Keep talking without regard to child’s participation in the conversation." at bounding box center [236, 86] width 138 height 5
click at [155, 87] on input "Keep talking without regard to child’s participation in the conversation." at bounding box center [152, 86] width 5 height 5
radio input "true"
click at [204, 69] on label "Continue to take back and forth turns in the conversation with the child." at bounding box center [231, 66] width 172 height 20
click at [155, 68] on input "Continue to take back and forth turns in the conversation with the child." at bounding box center [152, 65] width 5 height 5
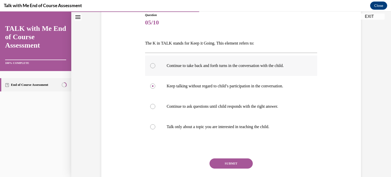
radio input "true"
click at [210, 165] on button "SUBMIT" at bounding box center [231, 163] width 43 height 10
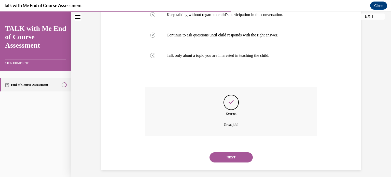
scroll to position [132, 0]
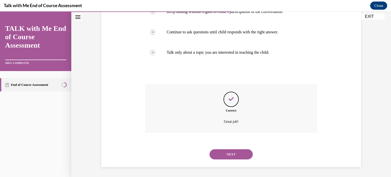
click at [216, 153] on button "NEXT" at bounding box center [231, 154] width 43 height 10
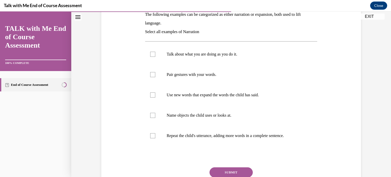
scroll to position [86, 0]
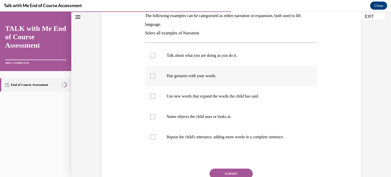
click at [185, 67] on label "Pair gestures with your words." at bounding box center [231, 76] width 172 height 20
click at [155, 73] on input "Pair gestures with your words." at bounding box center [152, 75] width 5 height 5
checkbox input "true"
click at [185, 57] on p "Talk about what you are doing as you do it." at bounding box center [236, 55] width 138 height 5
click at [155, 57] on input "Talk about what you are doing as you do it." at bounding box center [152, 55] width 5 height 5
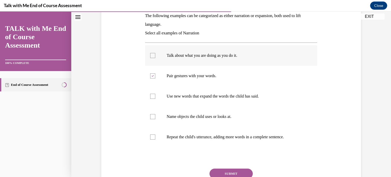
checkbox input "true"
click at [190, 113] on label "Name objects the child uses or looks at." at bounding box center [231, 116] width 172 height 20
click at [155, 114] on input "Name objects the child uses or looks at." at bounding box center [152, 116] width 5 height 5
checkbox input "true"
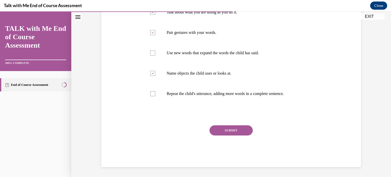
click at [217, 128] on button "SUBMIT" at bounding box center [231, 130] width 43 height 10
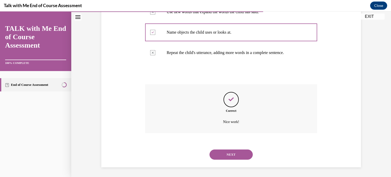
scroll to position [170, 0]
drag, startPoint x: 223, startPoint y: 147, endPoint x: 223, endPoint y: 149, distance: 2.6
click at [223, 149] on div "NEXT" at bounding box center [231, 154] width 172 height 20
click at [223, 149] on button "NEXT" at bounding box center [231, 154] width 43 height 10
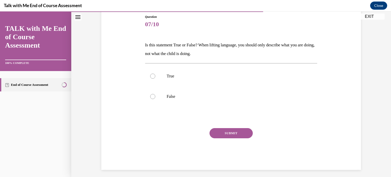
scroll to position [59, 0]
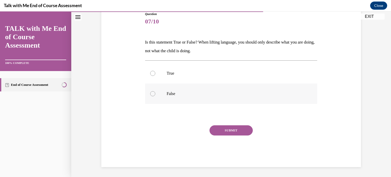
click at [203, 96] on label "False" at bounding box center [231, 94] width 172 height 20
click at [155, 96] on input "False" at bounding box center [152, 93] width 5 height 5
radio input "true"
click at [215, 130] on button "SUBMIT" at bounding box center [231, 130] width 43 height 10
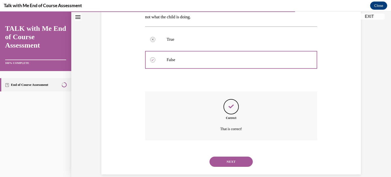
scroll to position [100, 0]
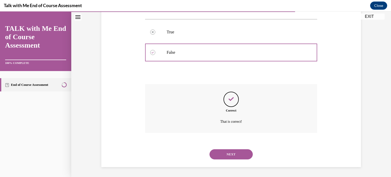
click at [218, 150] on button "NEXT" at bounding box center [231, 154] width 43 height 10
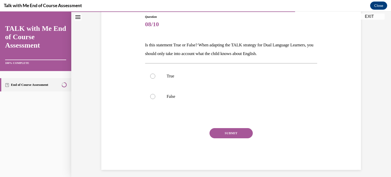
scroll to position [59, 0]
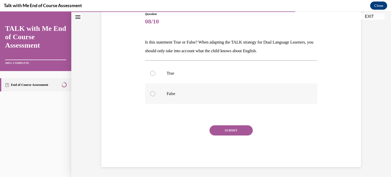
click at [186, 87] on label "False" at bounding box center [231, 94] width 172 height 20
click at [155, 91] on input "False" at bounding box center [152, 93] width 5 height 5
radio input "true"
click at [213, 129] on button "SUBMIT" at bounding box center [231, 130] width 43 height 10
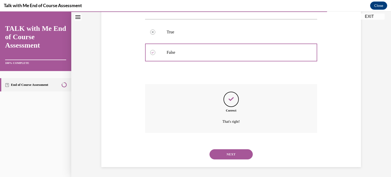
scroll to position [100, 0]
click at [224, 155] on button "NEXT" at bounding box center [231, 154] width 43 height 10
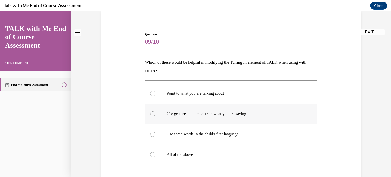
scroll to position [42, 0]
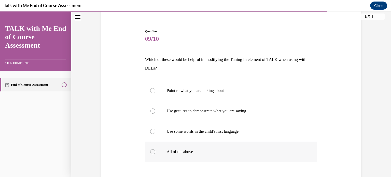
click at [189, 152] on p "All of the above" at bounding box center [236, 151] width 138 height 5
click at [155, 152] on input "All of the above" at bounding box center [152, 151] width 5 height 5
radio input "true"
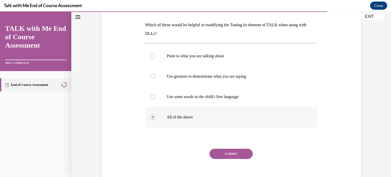
scroll to position [77, 0]
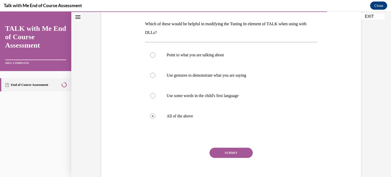
click at [218, 158] on div "SUBMIT" at bounding box center [231, 160] width 172 height 25
click at [216, 153] on button "SUBMIT" at bounding box center [231, 153] width 43 height 10
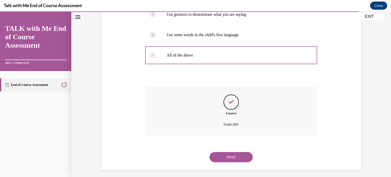
scroll to position [141, 0]
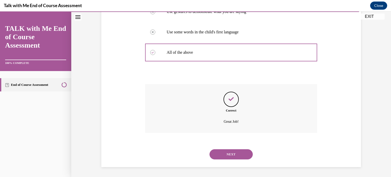
click at [215, 154] on button "NEXT" at bounding box center [231, 154] width 43 height 10
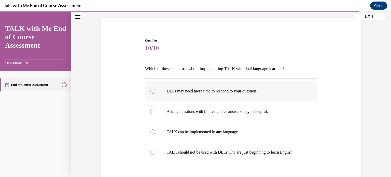
scroll to position [36, 0]
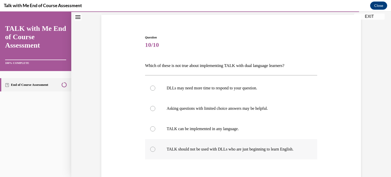
click at [194, 140] on label "TALK should not be used with DLLs who are just beginning to learn English." at bounding box center [231, 149] width 172 height 20
click at [155, 147] on input "TALK should not be used with DLLs who are just beginning to learn English." at bounding box center [152, 149] width 5 height 5
radio input "true"
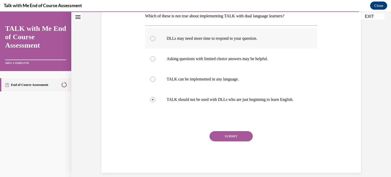
scroll to position [91, 0]
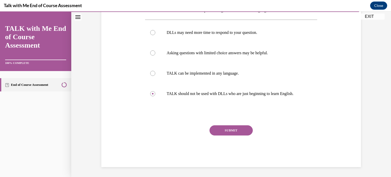
click at [215, 131] on button "SUBMIT" at bounding box center [231, 130] width 43 height 10
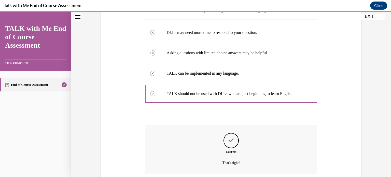
scroll to position [132, 0]
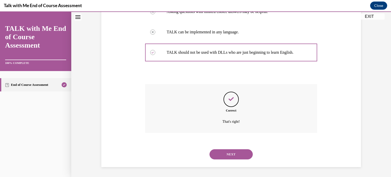
click at [220, 155] on button "NEXT" at bounding box center [231, 154] width 43 height 10
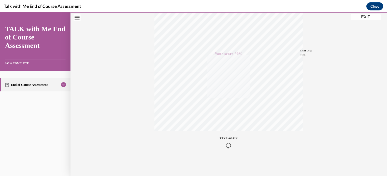
scroll to position [95, 0]
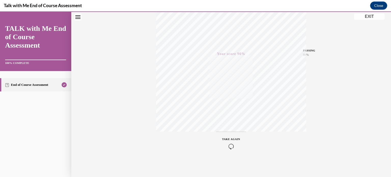
click at [370, 17] on button "EXIT" at bounding box center [369, 16] width 31 height 6
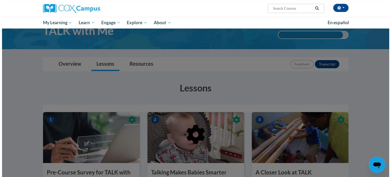
scroll to position [0, 0]
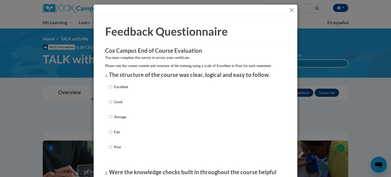
click at [111, 89] on label "Excellent" at bounding box center [118, 91] width 19 height 14
click at [111, 89] on input "Excellent" at bounding box center [110, 87] width 3 height 6
radio input "true"
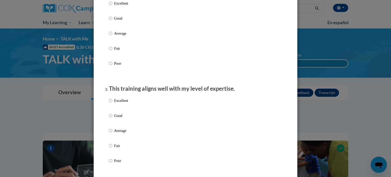
scroll to position [190, 0]
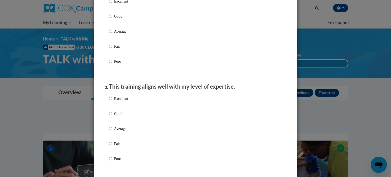
click at [121, 4] on p "Excellent" at bounding box center [121, 1] width 14 height 6
click at [112, 4] on input "Excellent" at bounding box center [110, 1] width 3 height 6
radio input "true"
click at [117, 101] on p "Excellent" at bounding box center [121, 99] width 14 height 6
click at [112, 101] on input "Excellent" at bounding box center [110, 99] width 3 height 6
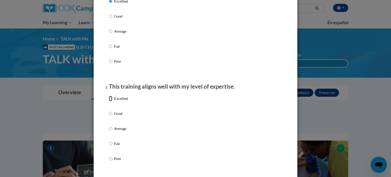
radio input "true"
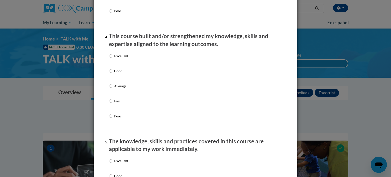
scroll to position [368, 0]
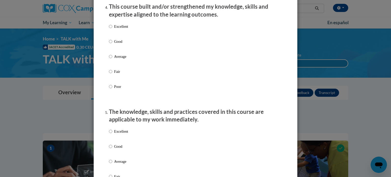
click at [119, 35] on label "Excellent" at bounding box center [118, 31] width 19 height 14
click at [112, 29] on input "Excellent" at bounding box center [110, 27] width 3 height 6
radio input "true"
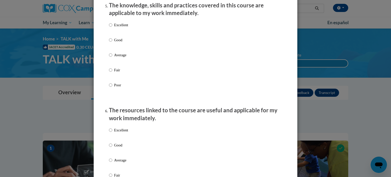
scroll to position [496, 0]
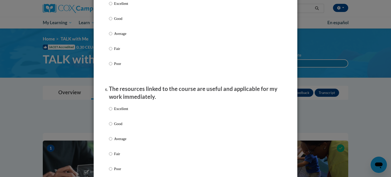
click at [120, 6] on p "Excellent" at bounding box center [121, 4] width 14 height 6
click at [112, 6] on input "Excellent" at bounding box center [110, 4] width 3 height 6
radio input "true"
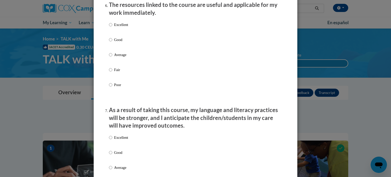
scroll to position [580, 0]
click at [120, 33] on label "Excellent" at bounding box center [118, 28] width 19 height 14
click at [112, 27] on input "Excellent" at bounding box center [110, 24] width 3 height 6
radio input "true"
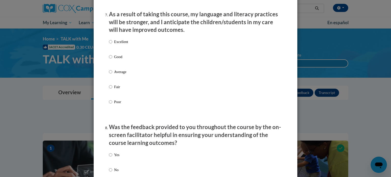
scroll to position [676, 0]
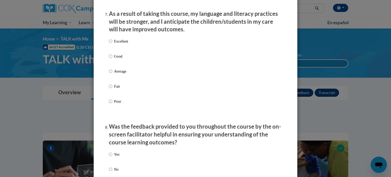
click at [118, 44] on p "Excellent" at bounding box center [121, 41] width 14 height 6
click at [112, 44] on input "Excellent" at bounding box center [110, 41] width 3 height 6
radio input "true"
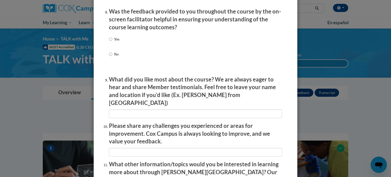
scroll to position [792, 0]
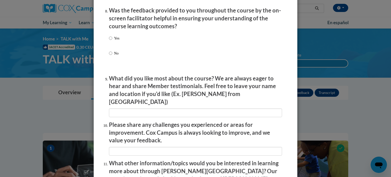
click at [116, 41] on p "Yes" at bounding box center [116, 38] width 5 height 6
click at [112, 41] on input "Yes" at bounding box center [110, 38] width 3 height 6
radio input "true"
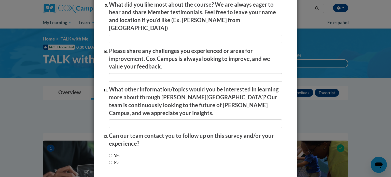
scroll to position [883, 0]
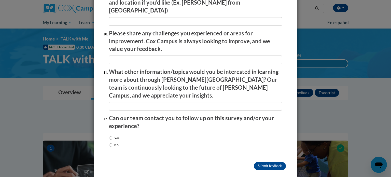
click at [114, 133] on div "Yes No" at bounding box center [114, 142] width 10 height 18
click at [114, 135] on label "Yes" at bounding box center [114, 138] width 10 height 6
click at [112, 135] on input "Yes" at bounding box center [110, 138] width 3 height 6
radio input "true"
click at [266, 162] on input "Submit feedback" at bounding box center [270, 166] width 32 height 8
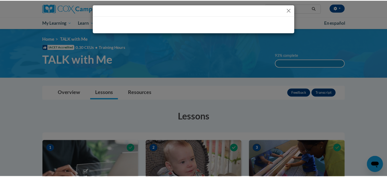
scroll to position [0, 0]
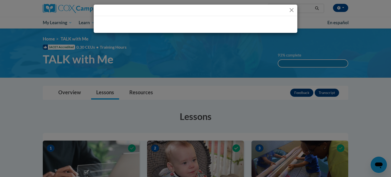
click at [266, 153] on div at bounding box center [195, 88] width 391 height 177
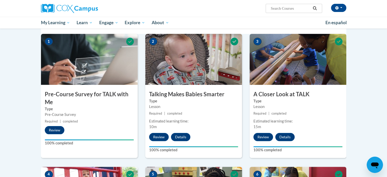
scroll to position [107, 0]
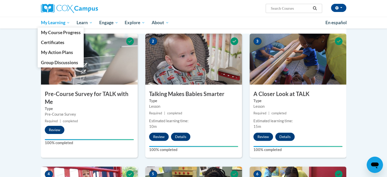
click at [64, 20] on span "My Learning" at bounding box center [55, 23] width 29 height 6
click at [63, 44] on span "Certificates" at bounding box center [52, 42] width 23 height 5
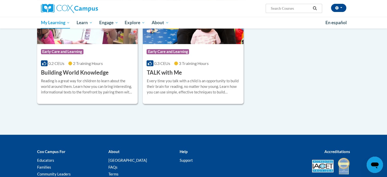
scroll to position [132, 0]
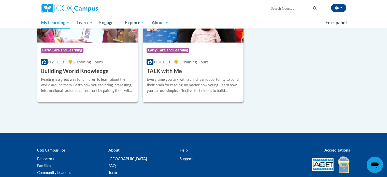
click at [145, 116] on div "Missing a certificate? All lessons within a course must be complete before a ce…" at bounding box center [193, 38] width 321 height 189
